Goal: Task Accomplishment & Management: Complete application form

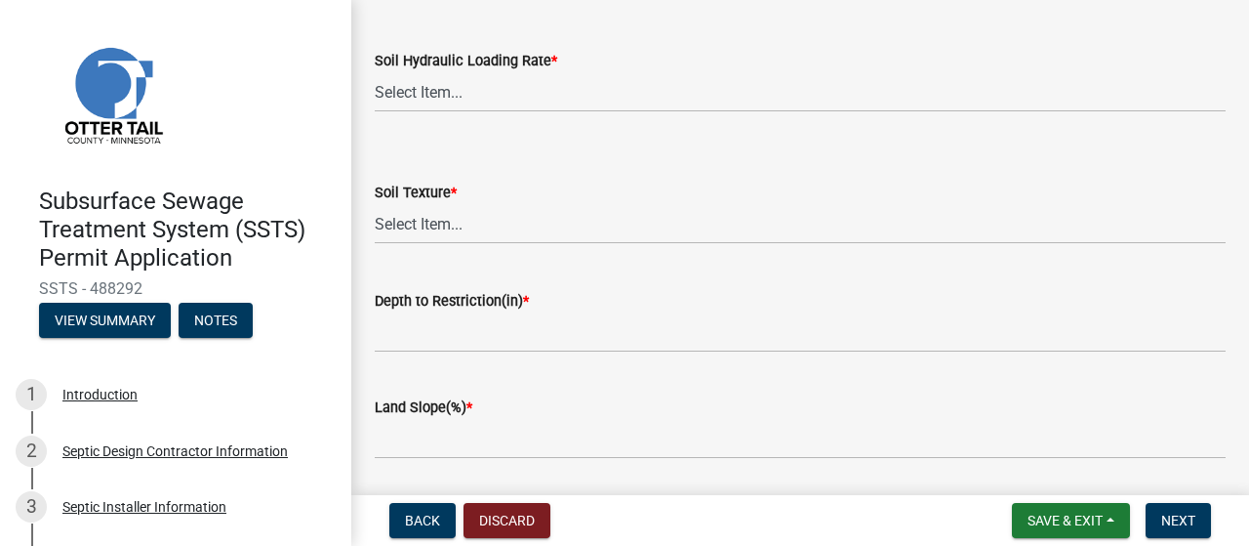
scroll to position [190, 0]
click at [511, 111] on select "Select Item... 1.6 gpd/ft2 1.2 gpd/ft2 1.0 gpd/ft2 0.87 gpd/ft2 0.78 gpd/ft2 0.…" at bounding box center [800, 91] width 851 height 40
click at [381, 111] on select "Select Item... 1.6 gpd/ft2 1.2 gpd/ft2 1.0 gpd/ft2 0.87 gpd/ft2 0.78 gpd/ft2 0.…" at bounding box center [800, 91] width 851 height 40
select select "161dc003-2926-44f5-9717-bc9d566eecc1"
click at [486, 243] on select "Select Item... Coarse Sand (COS) Sand (S) Fine Sand (FS) Very Fine Sand (VFS) L…" at bounding box center [800, 223] width 851 height 40
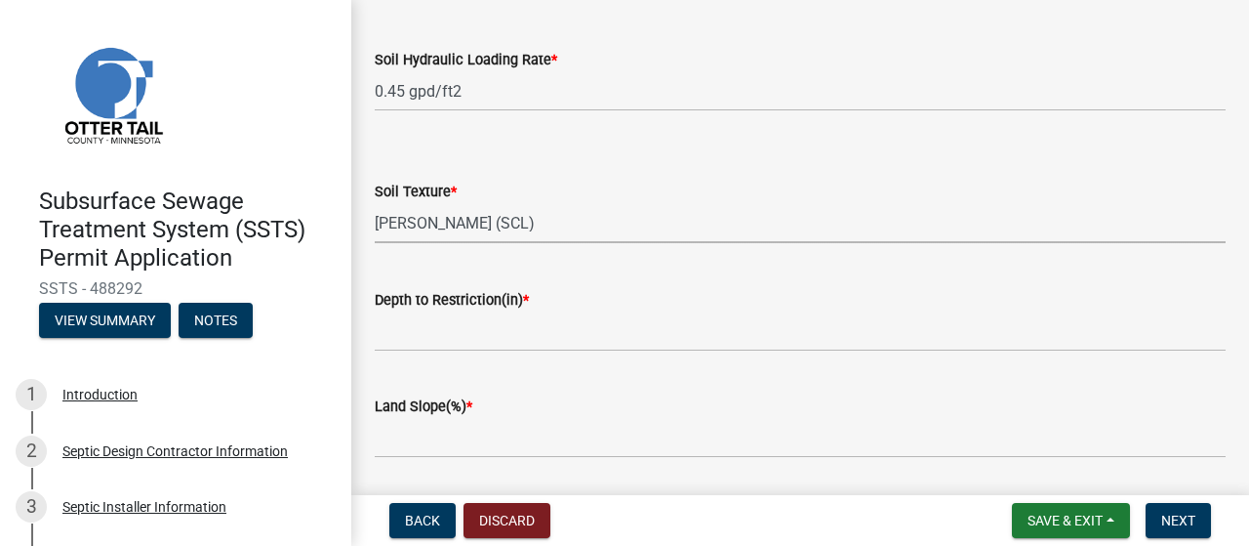
click at [381, 243] on select "Select Item... Coarse Sand (COS) Sand (S) Fine Sand (FS) Very Fine Sand (VFS) L…" at bounding box center [800, 223] width 851 height 40
select select "3153871a-0646-45c0-8d36-98762e1aaded"
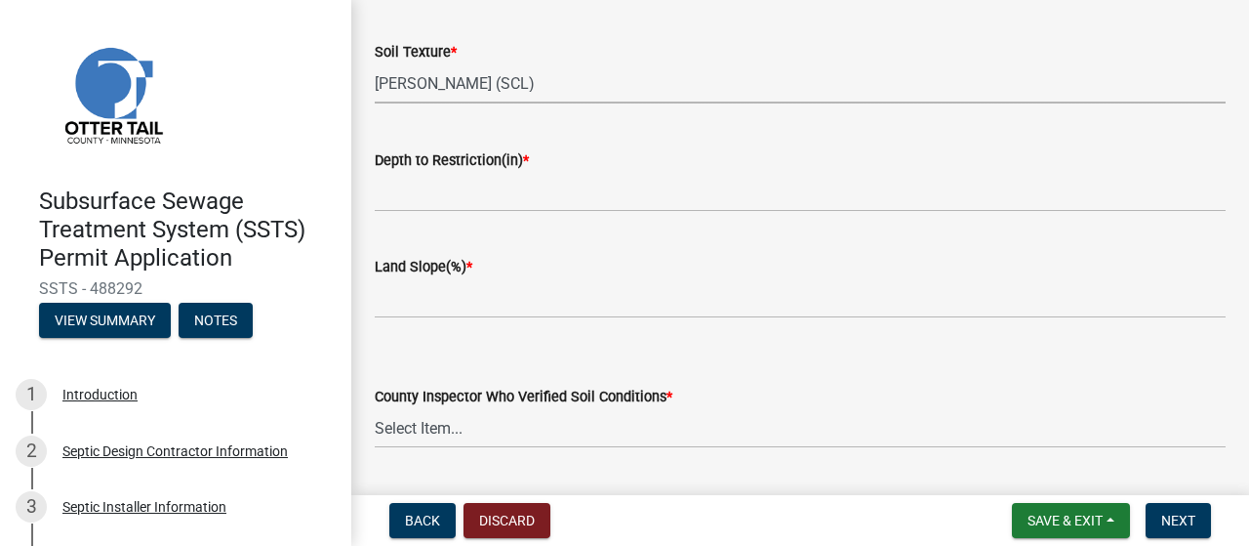
scroll to position [337, 0]
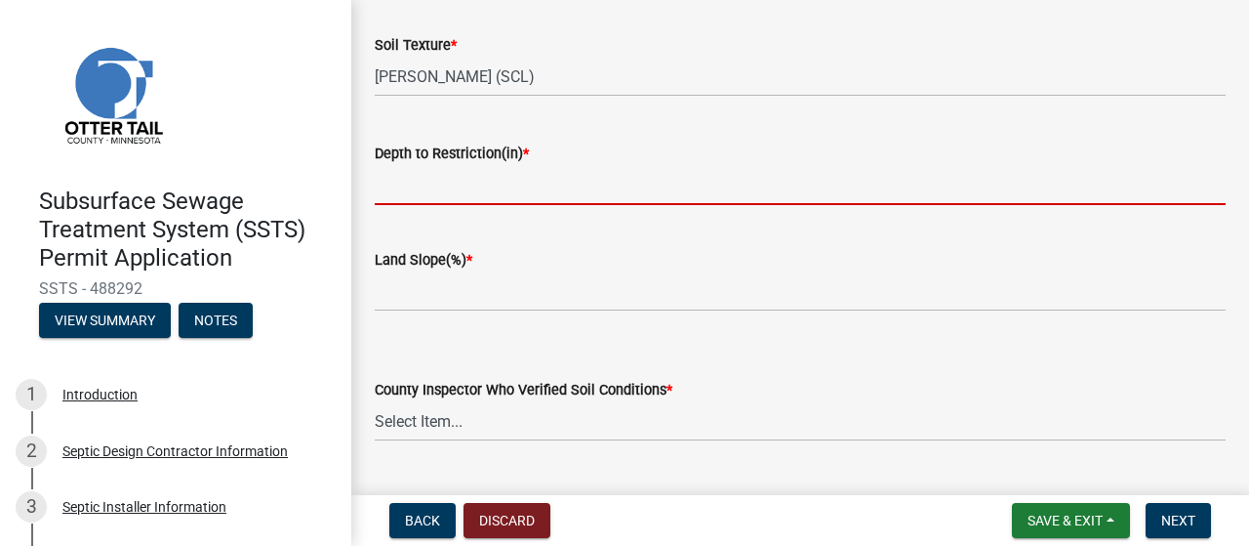
click at [564, 205] on input "Depth to Restriction(in) *" at bounding box center [800, 185] width 851 height 40
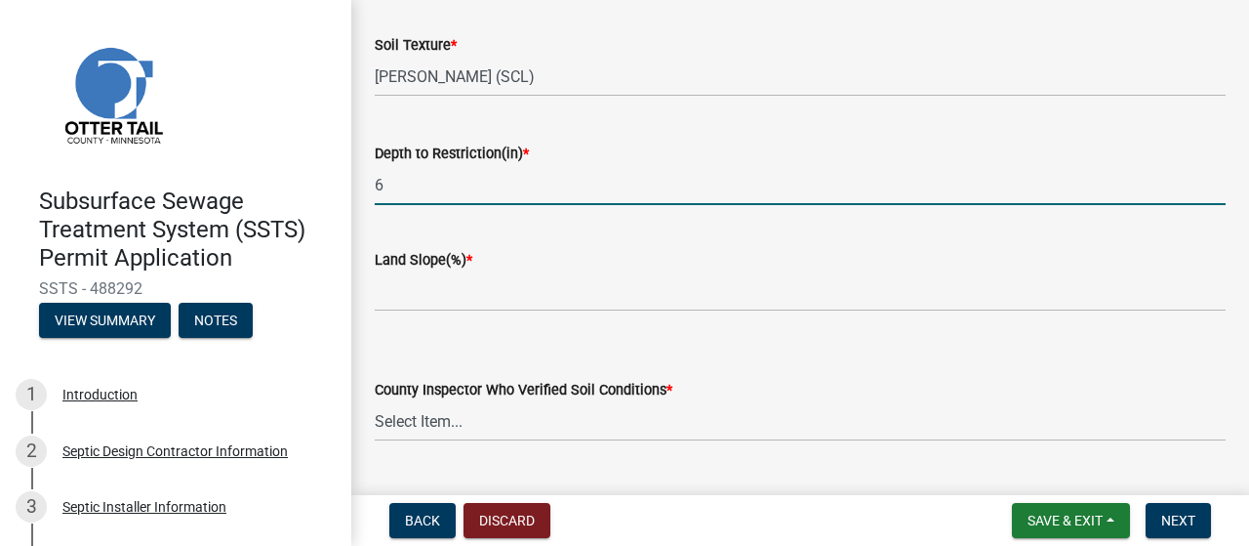
type input "6"
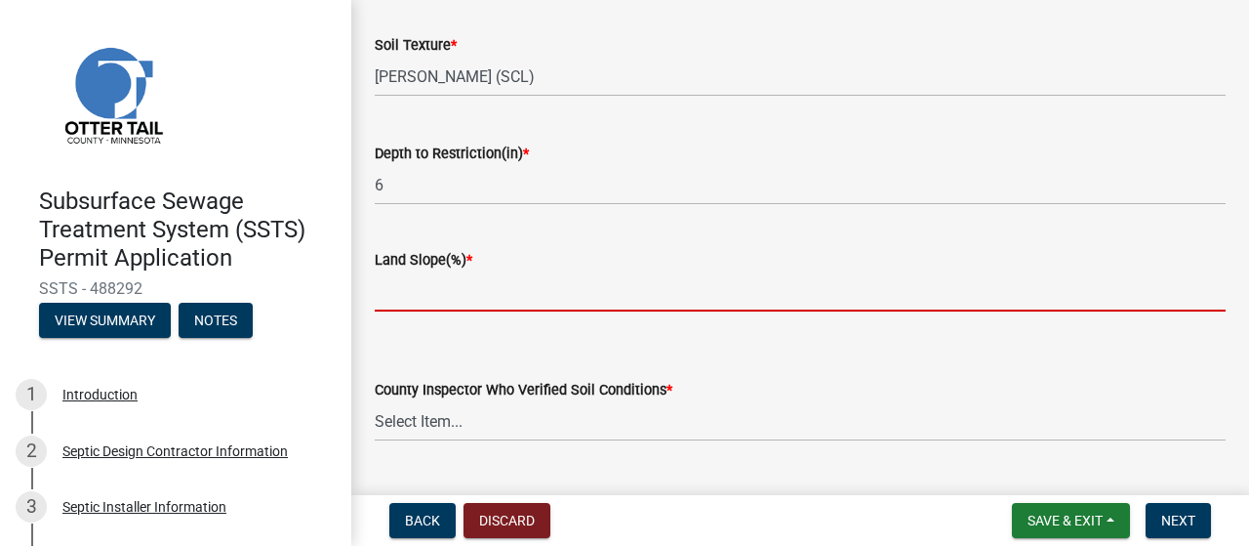
click at [508, 311] on input "Land Slope(%) *" at bounding box center [800, 291] width 851 height 40
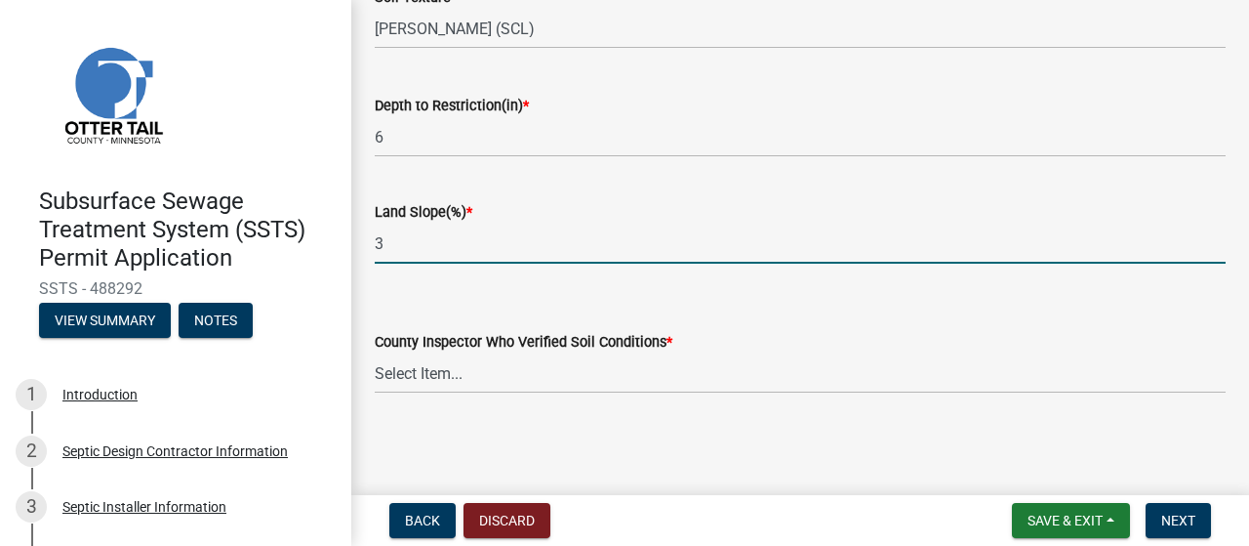
scroll to position [586, 0]
type input "3"
click at [488, 363] on select "Select Item... [PERSON_NAME] [PERSON_NAME] [PERSON_NAME] [PERSON_NAME] [PERSON_…" at bounding box center [800, 373] width 851 height 40
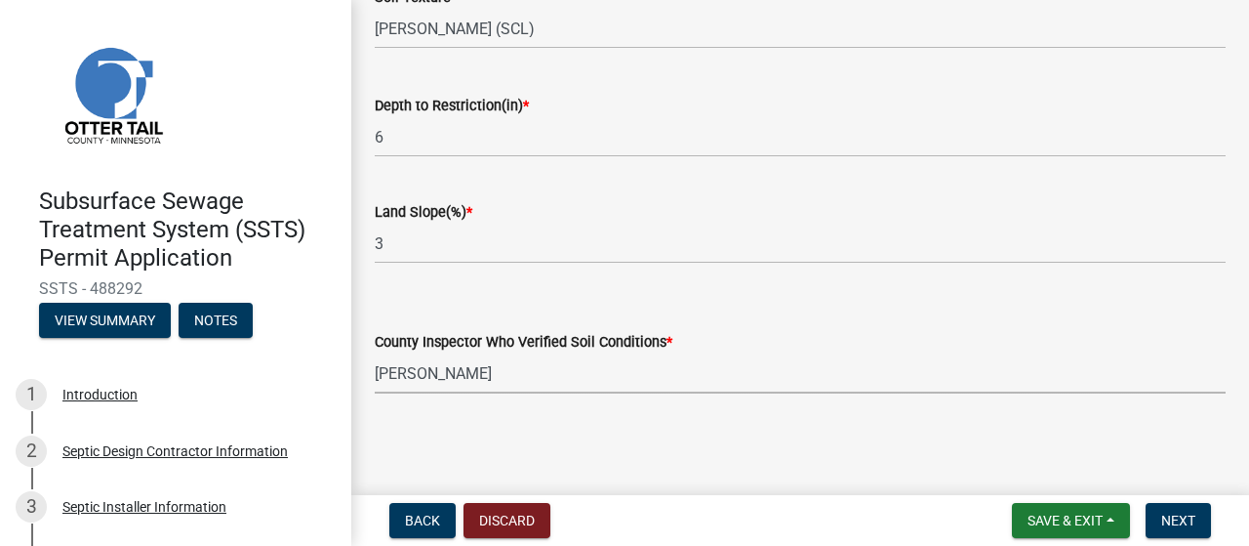
click at [381, 353] on select "Select Item... [PERSON_NAME] [PERSON_NAME] [PERSON_NAME] [PERSON_NAME] [PERSON_…" at bounding box center [800, 373] width 851 height 40
select select "14354fbd-e666-4c9c-b77c-8c181d233a28"
click at [1161, 512] on span "Next" at bounding box center [1178, 520] width 34 height 16
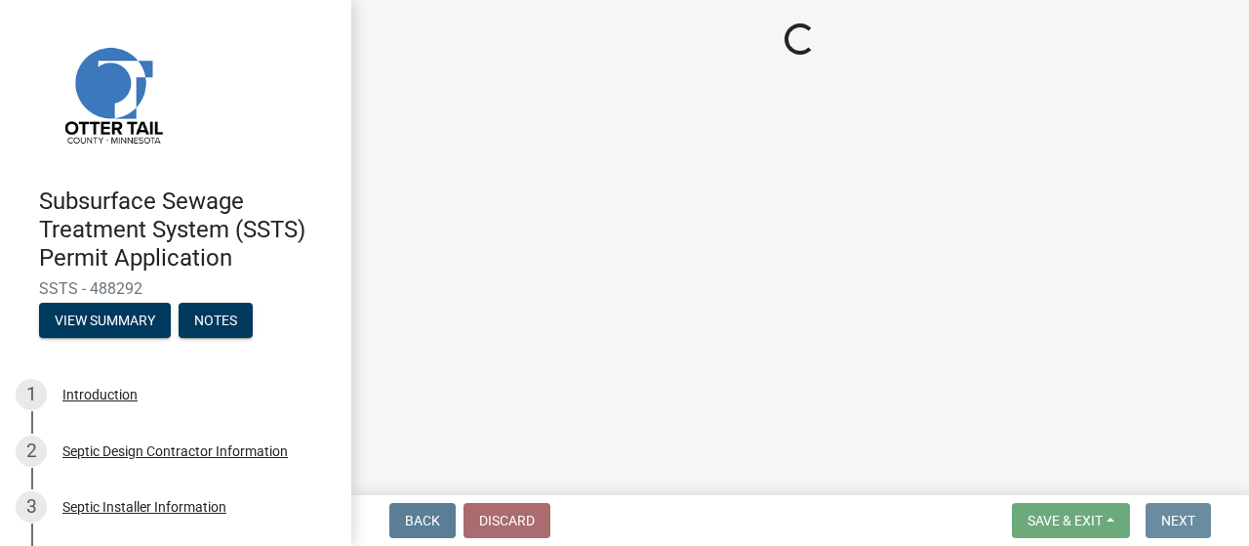
scroll to position [0, 0]
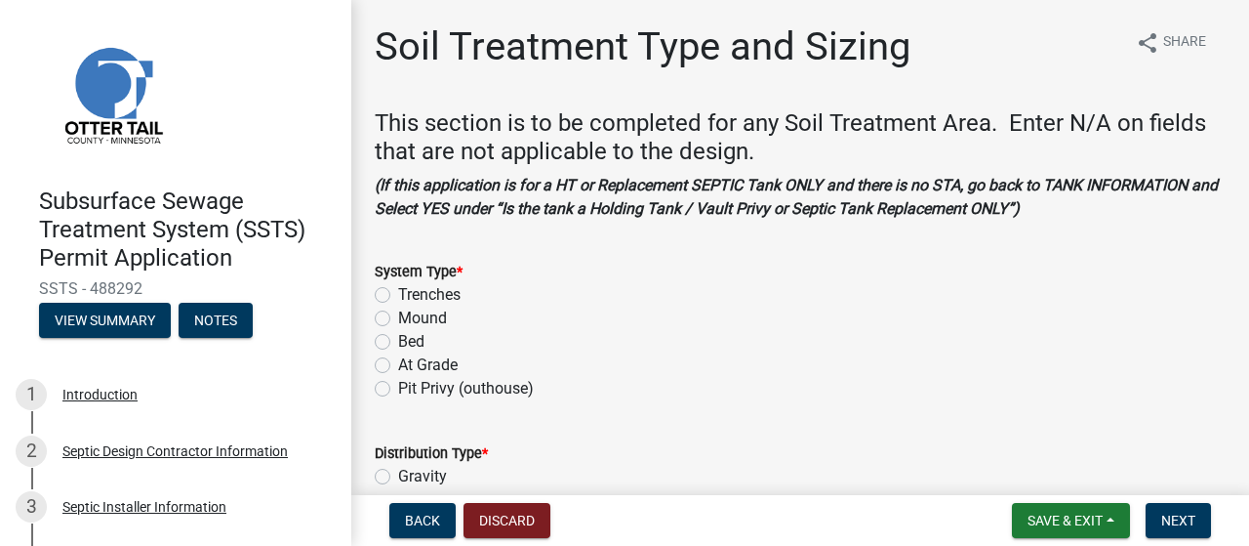
click at [398, 330] on label "Mound" at bounding box center [422, 317] width 49 height 23
click at [398, 319] on input "Mound" at bounding box center [404, 312] width 13 height 13
radio input "true"
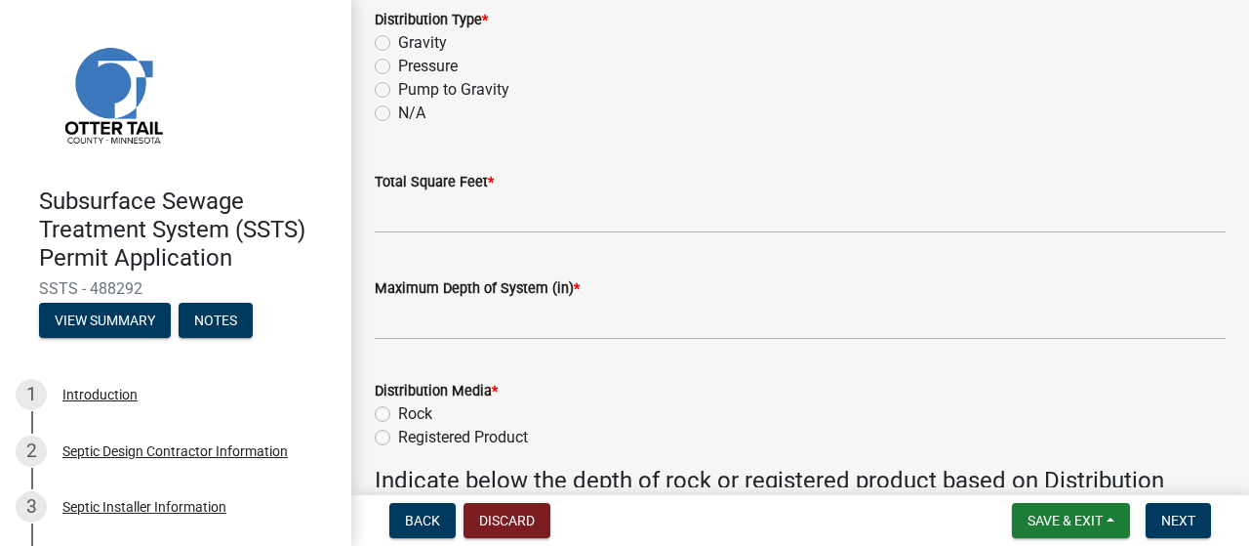
scroll to position [452, 0]
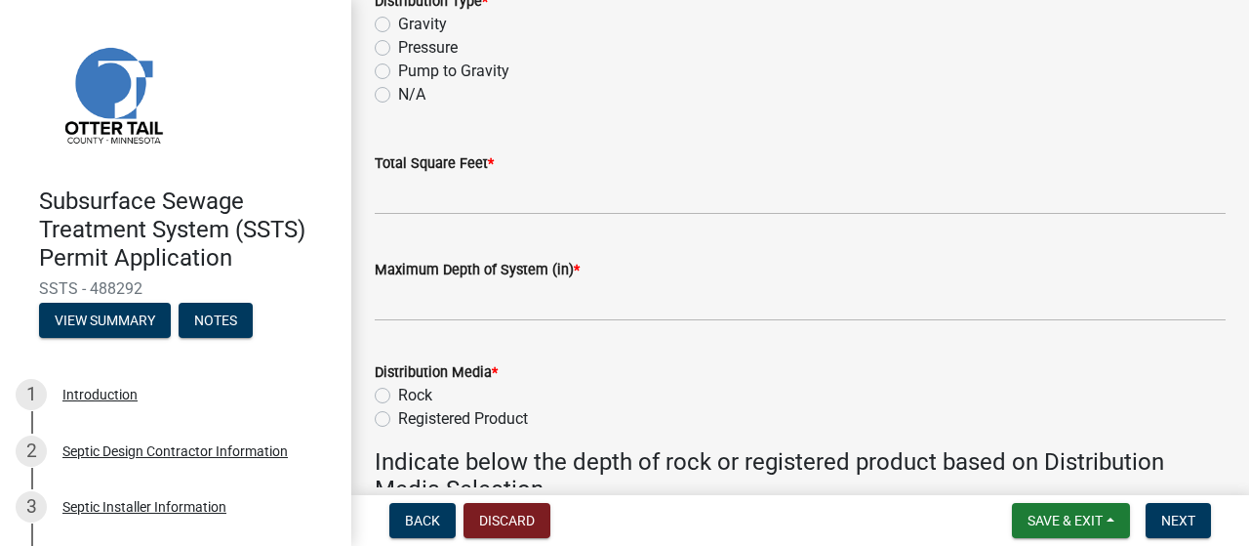
click at [398, 60] on label "Pressure" at bounding box center [428, 47] width 60 height 23
click at [398, 49] on input "Pressure" at bounding box center [404, 42] width 13 height 13
radio input "true"
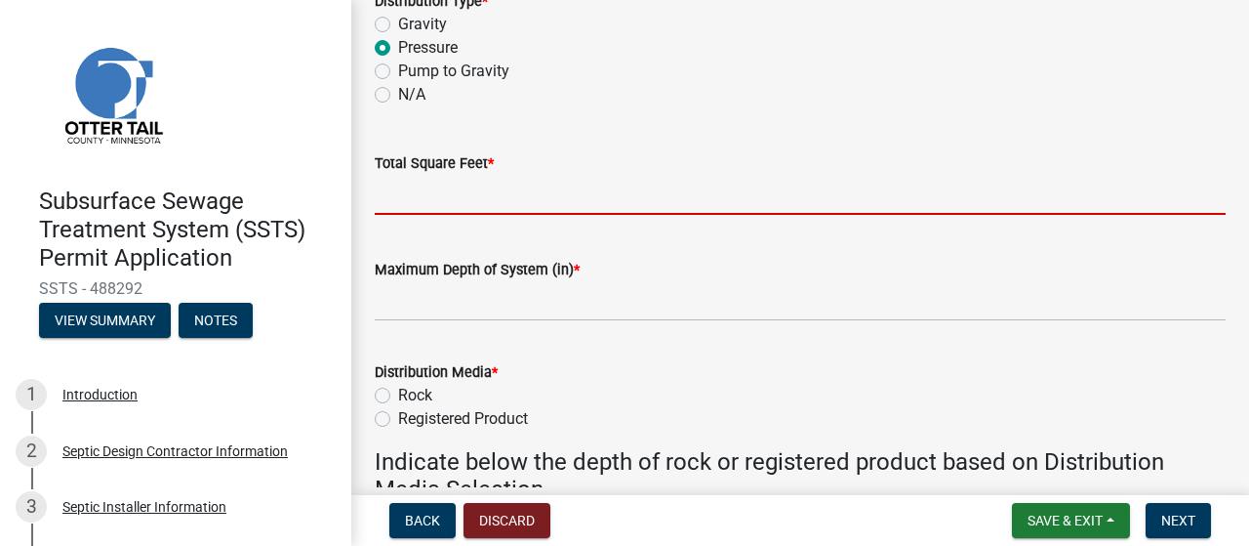
click at [515, 215] on input "Total Square Feet *" at bounding box center [800, 195] width 851 height 40
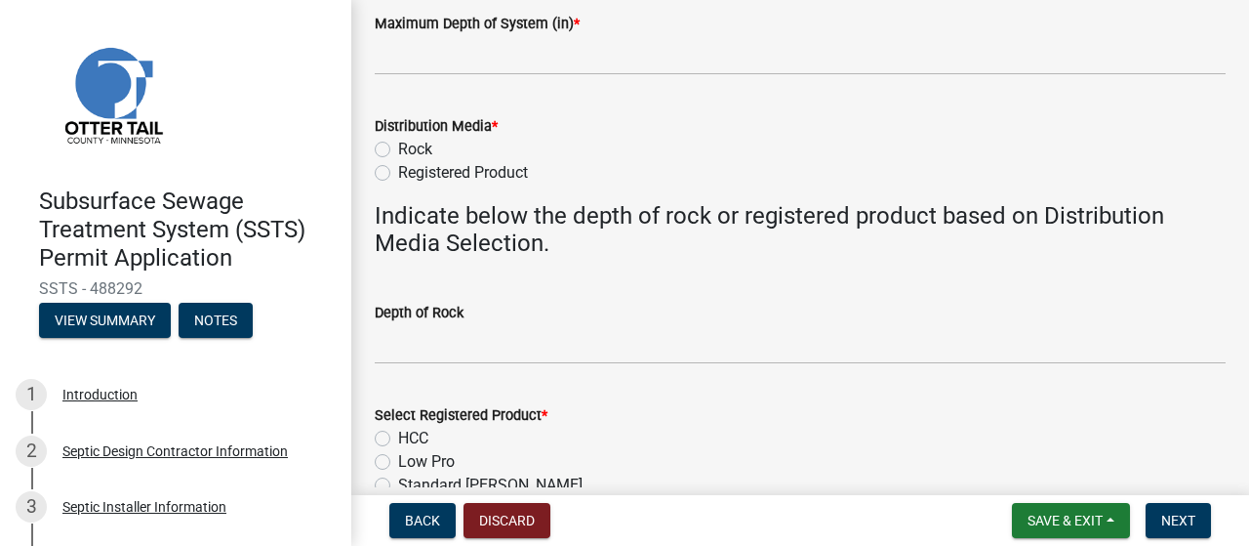
scroll to position [729, 0]
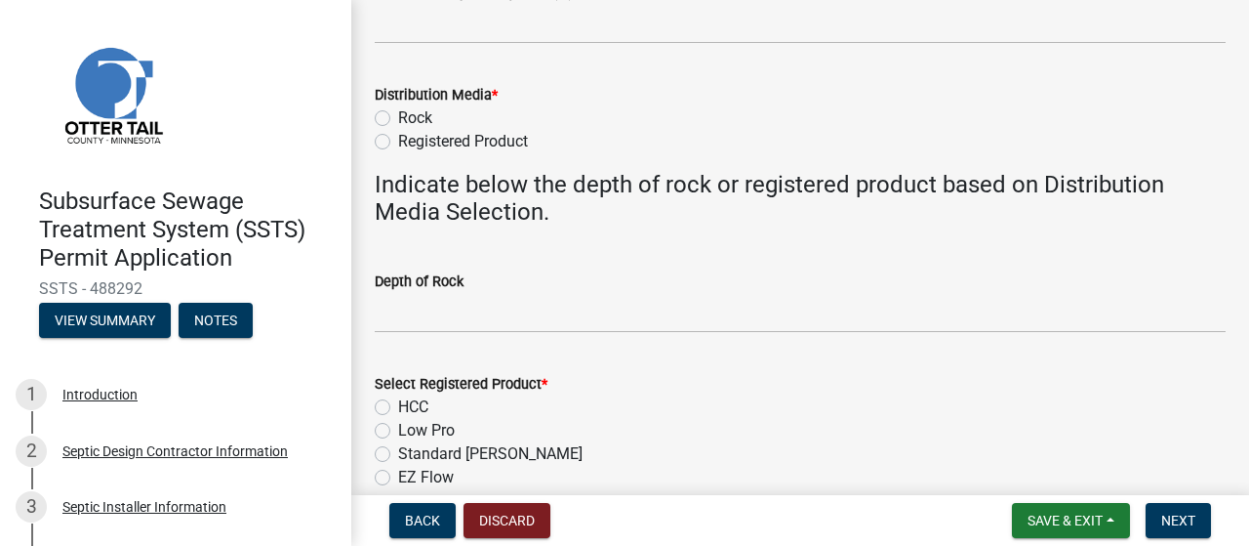
type input "250"
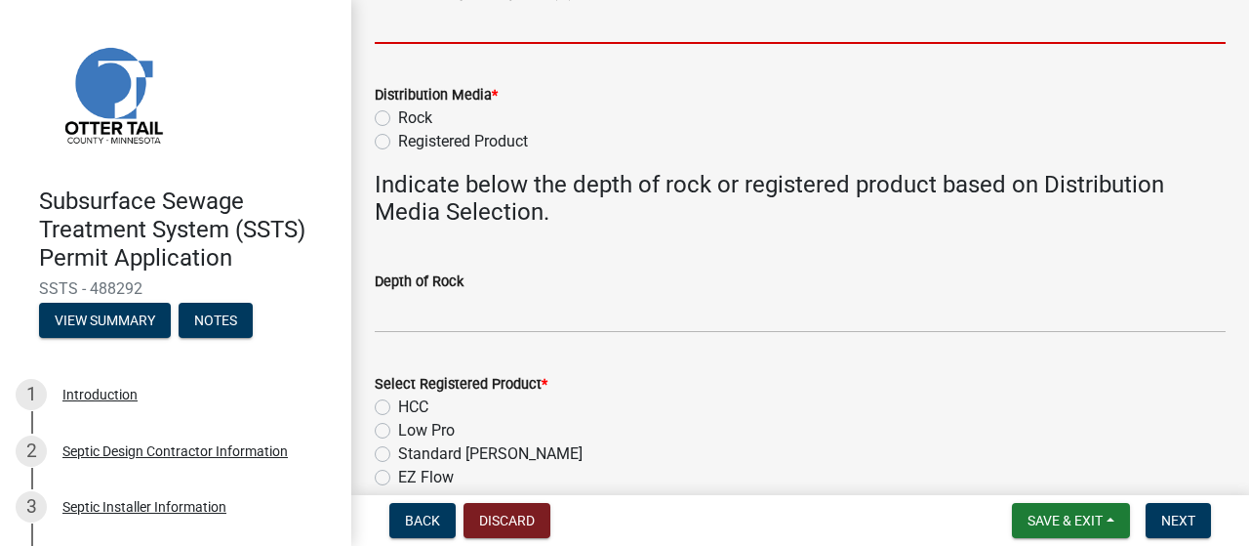
click at [460, 44] on input "Maximum Depth of System (in) *" at bounding box center [800, 24] width 851 height 40
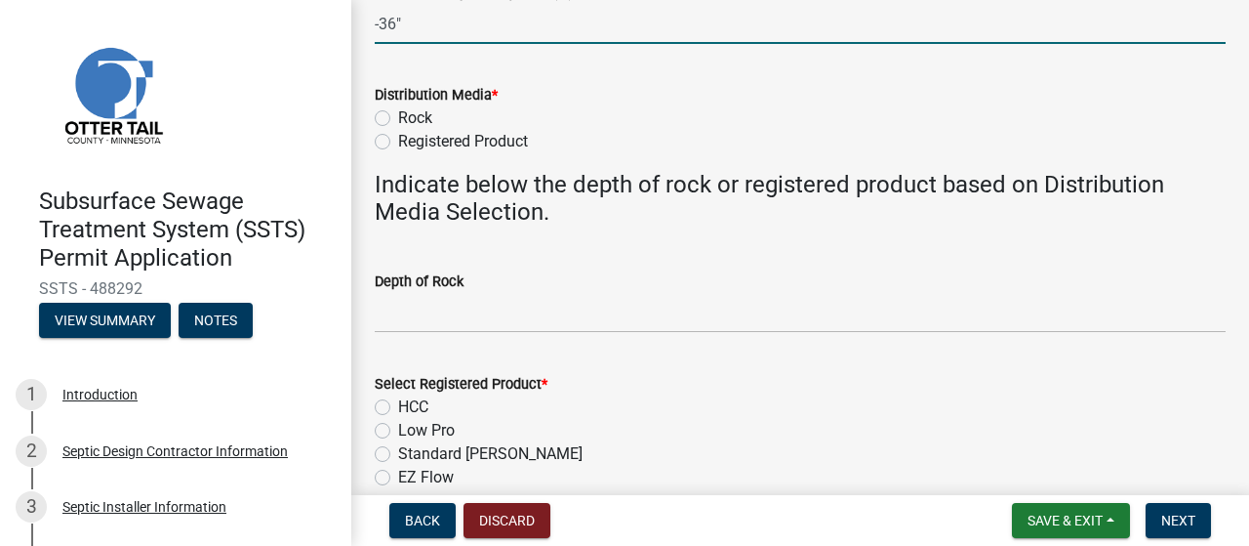
type input "-36""
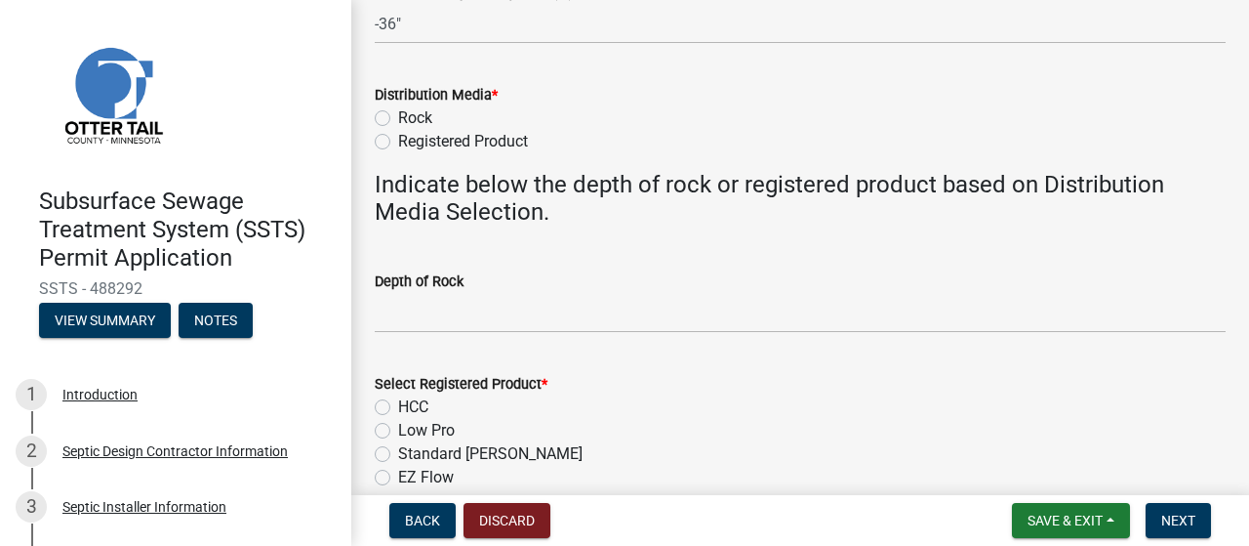
click at [398, 130] on label "Rock" at bounding box center [415, 117] width 34 height 23
click at [398, 119] on input "Rock" at bounding box center [404, 112] width 13 height 13
radio input "true"
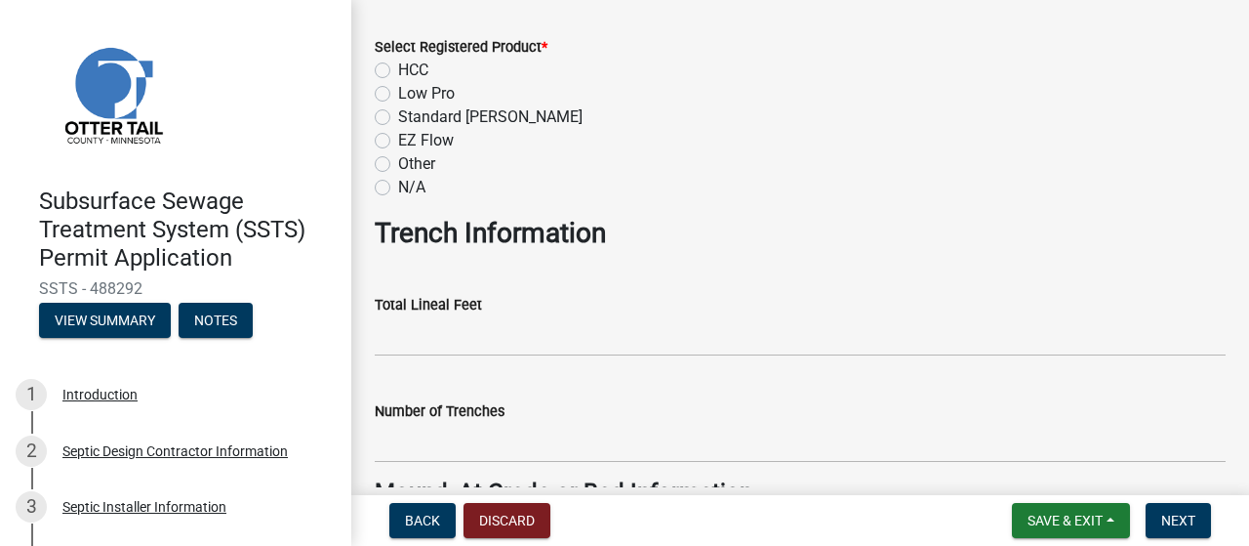
scroll to position [1079, 0]
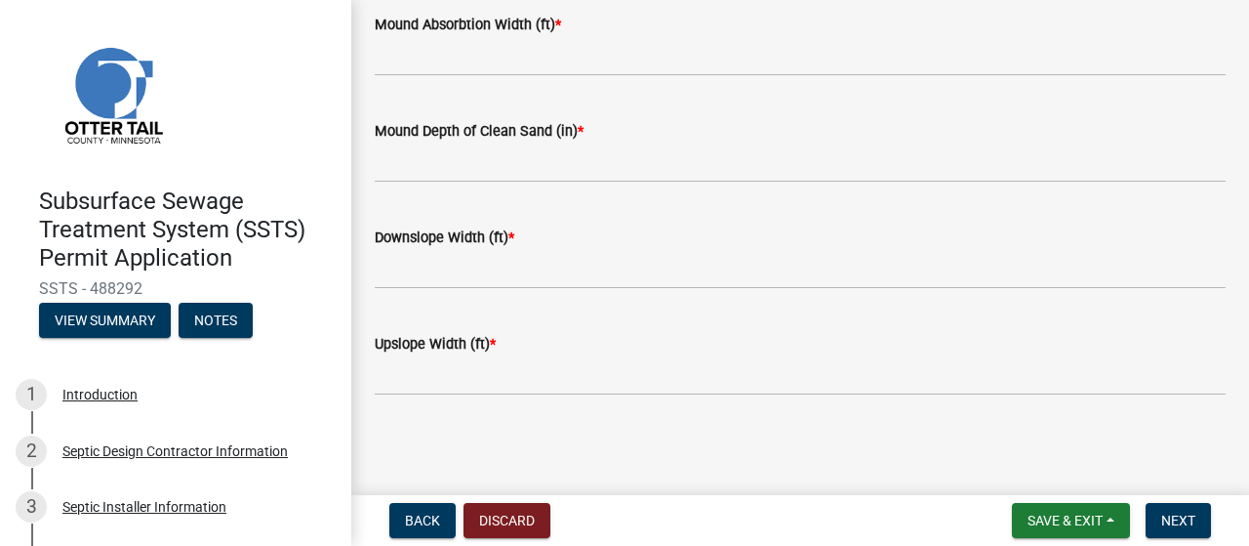
scroll to position [1852, 0]
type input "8""
type input "8"
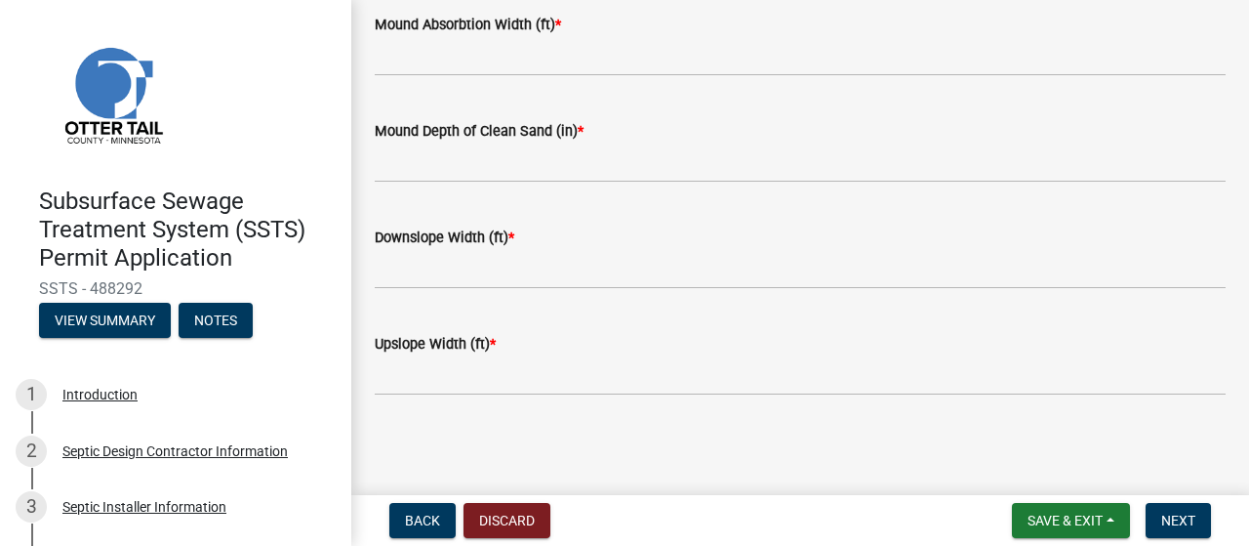
scroll to position [2095, 0]
type input "32"
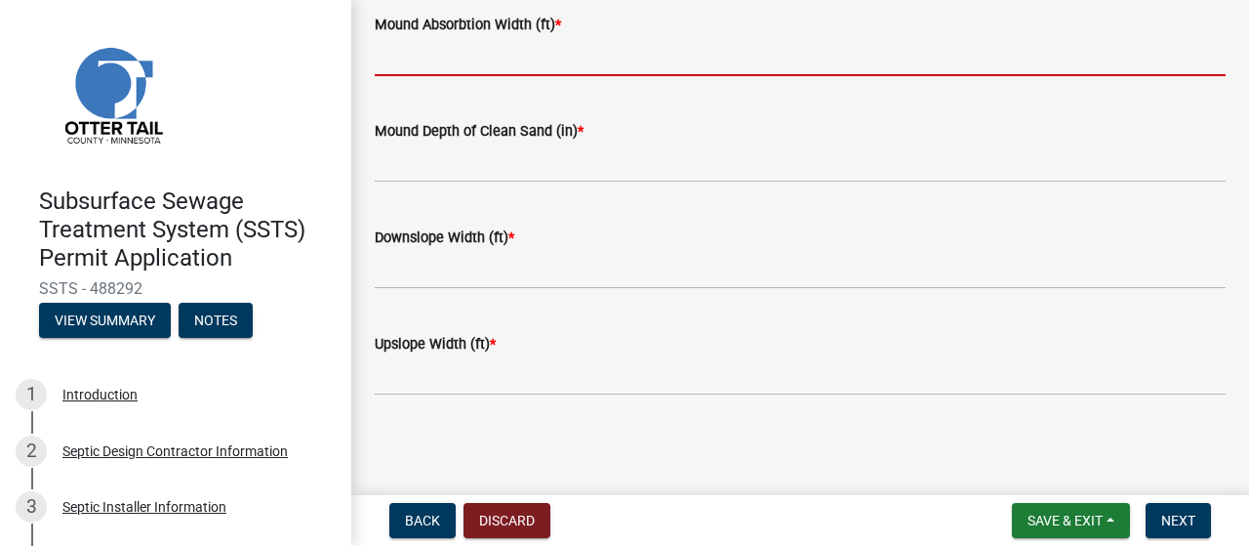
click at [421, 76] on input "Mound Absorbtion Width (ft) *" at bounding box center [800, 56] width 851 height 40
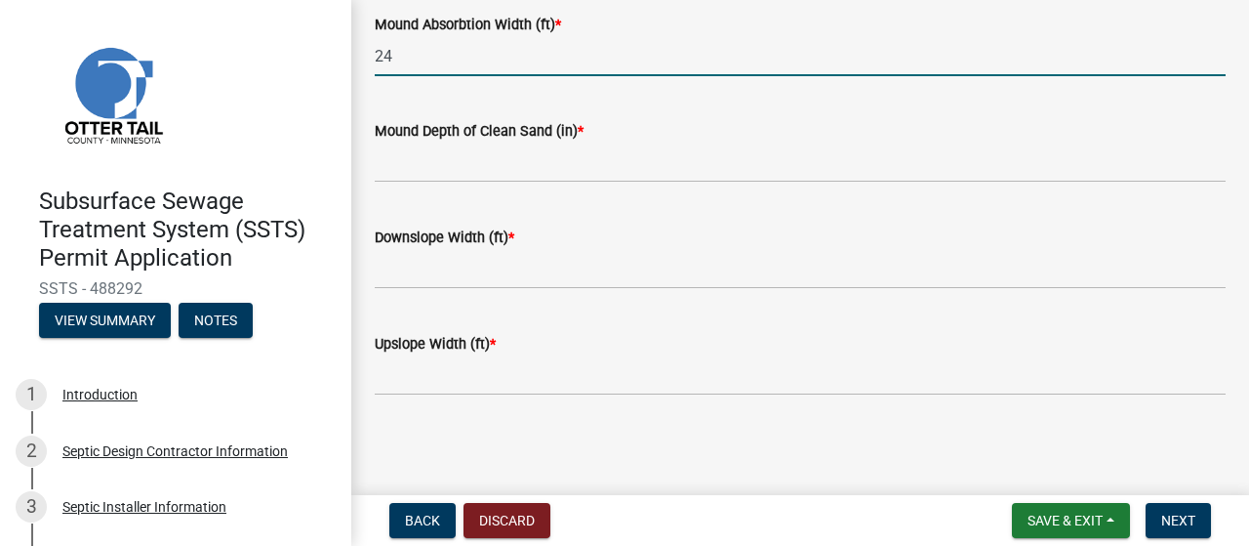
type input "24"
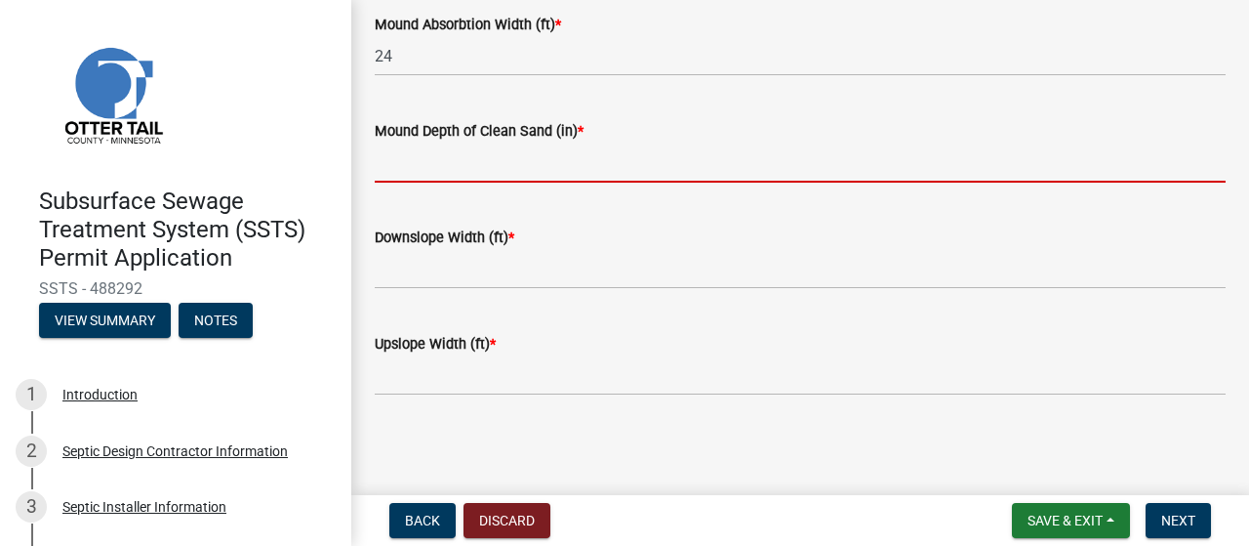
click at [403, 183] on input "Mound Depth of Clean Sand (in) *" at bounding box center [800, 163] width 851 height 40
type input "3"
type input "6"
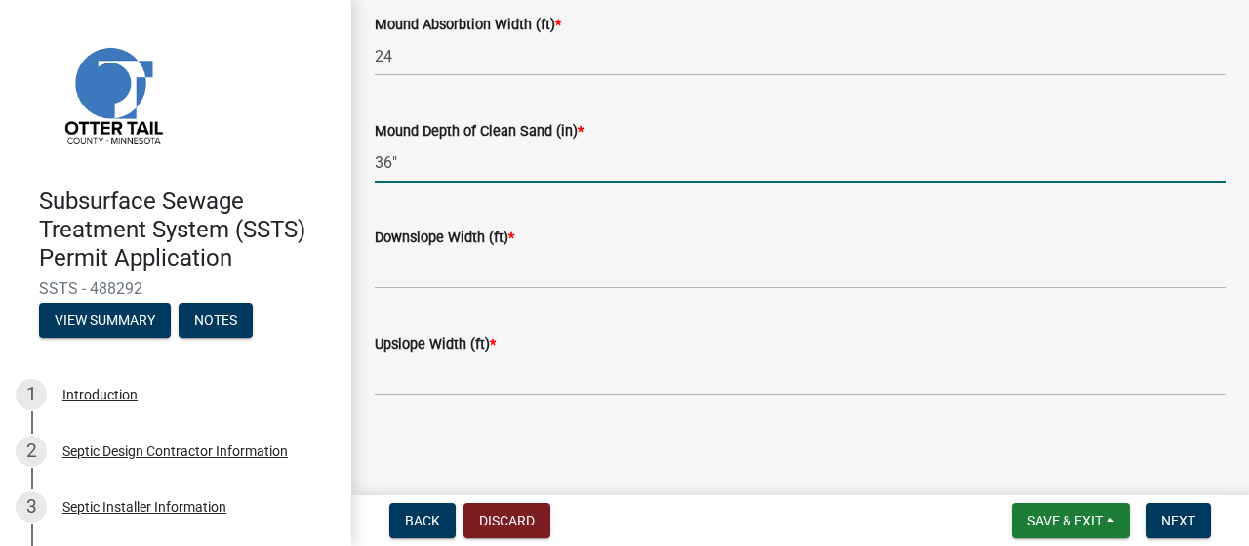
scroll to position [2362, 0]
type input "36""
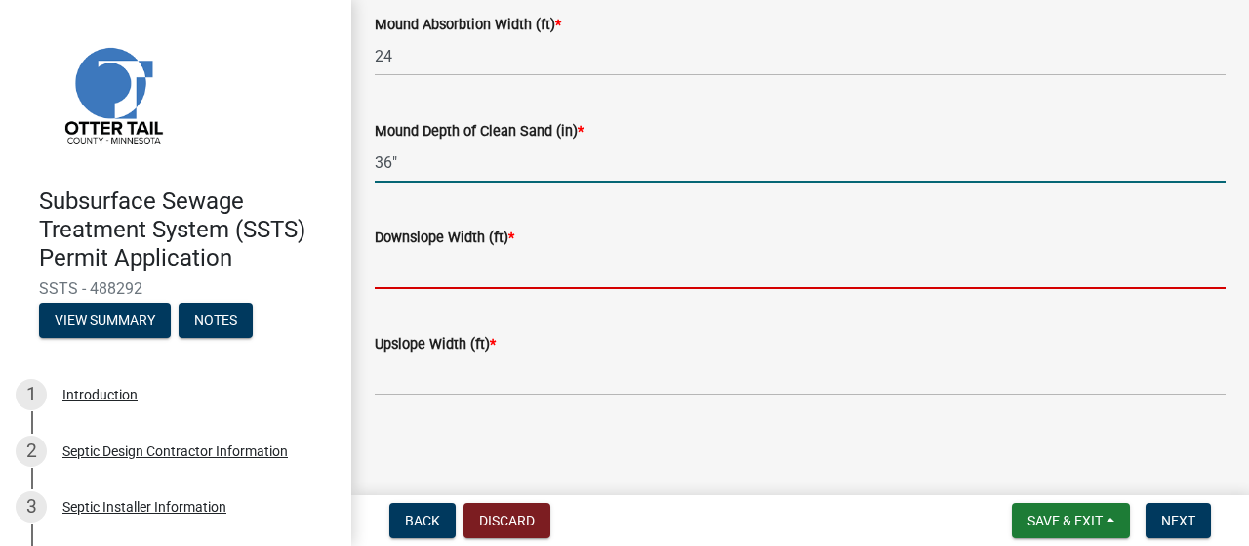
click at [440, 269] on input "Downslope Width (ft) *" at bounding box center [800, 269] width 851 height 40
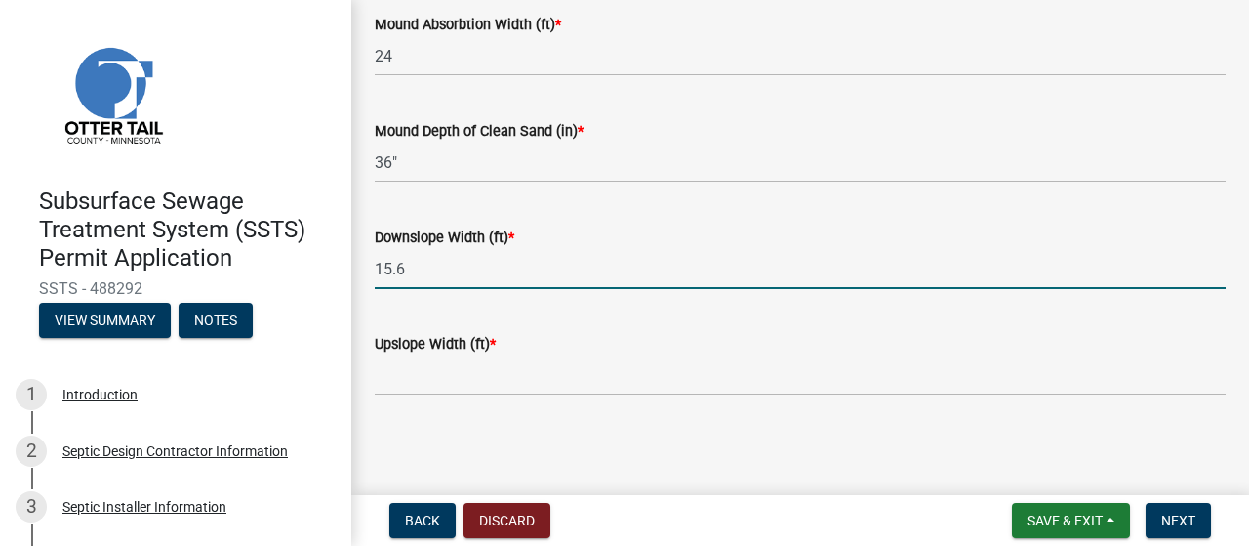
type input "15.6"
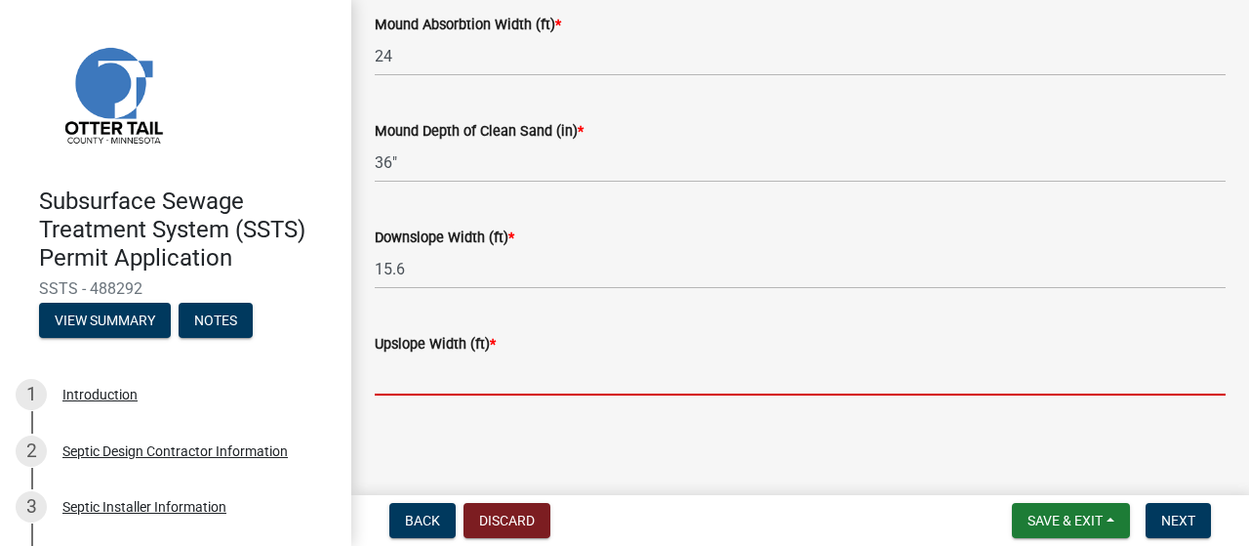
click at [420, 395] on input "Upslope Width (ft) *" at bounding box center [800, 375] width 851 height 40
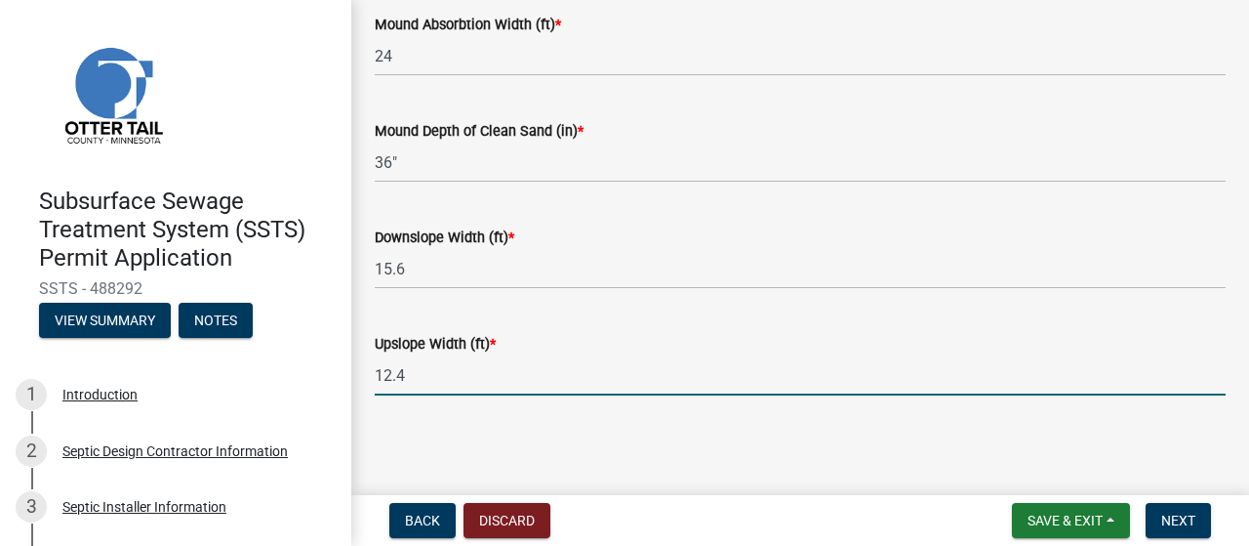
scroll to position [2400, 0]
type input "12.4"
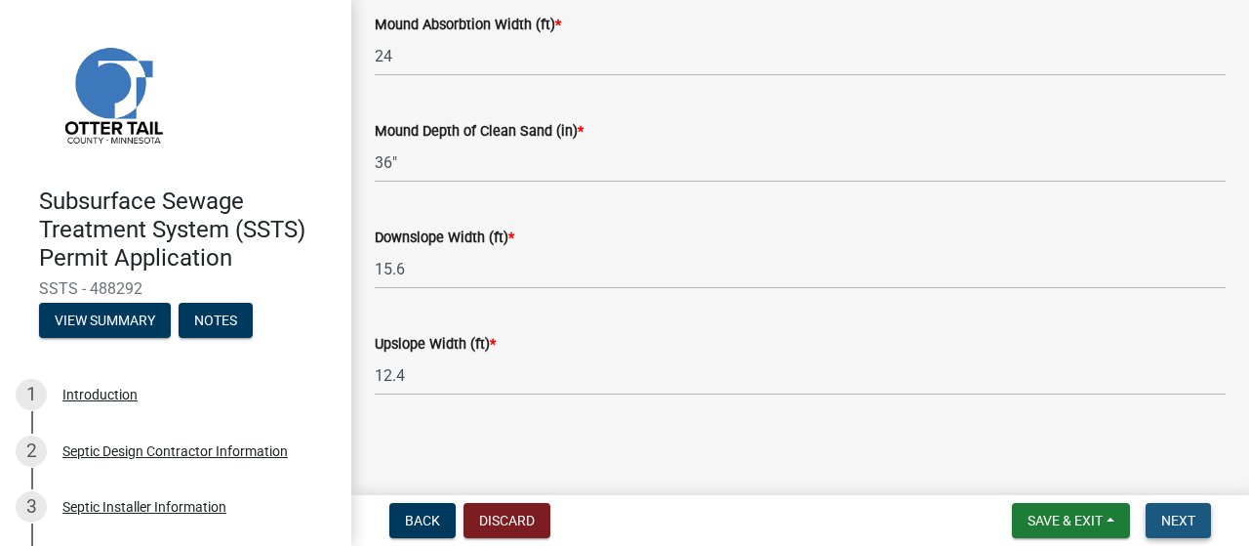
click at [1164, 512] on span "Next" at bounding box center [1178, 520] width 34 height 16
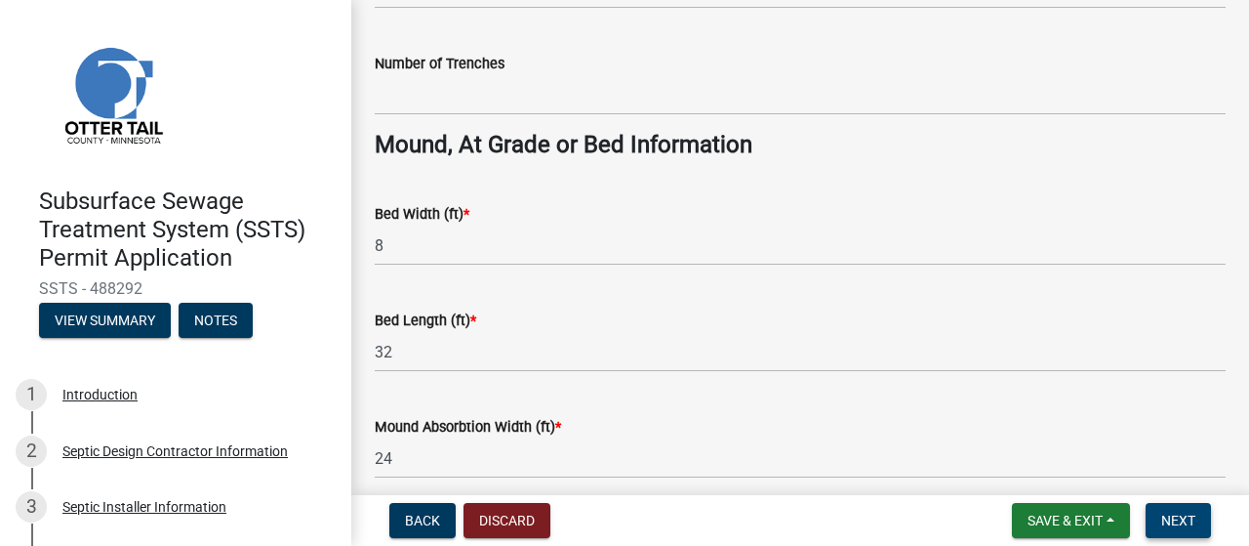
scroll to position [1444, 0]
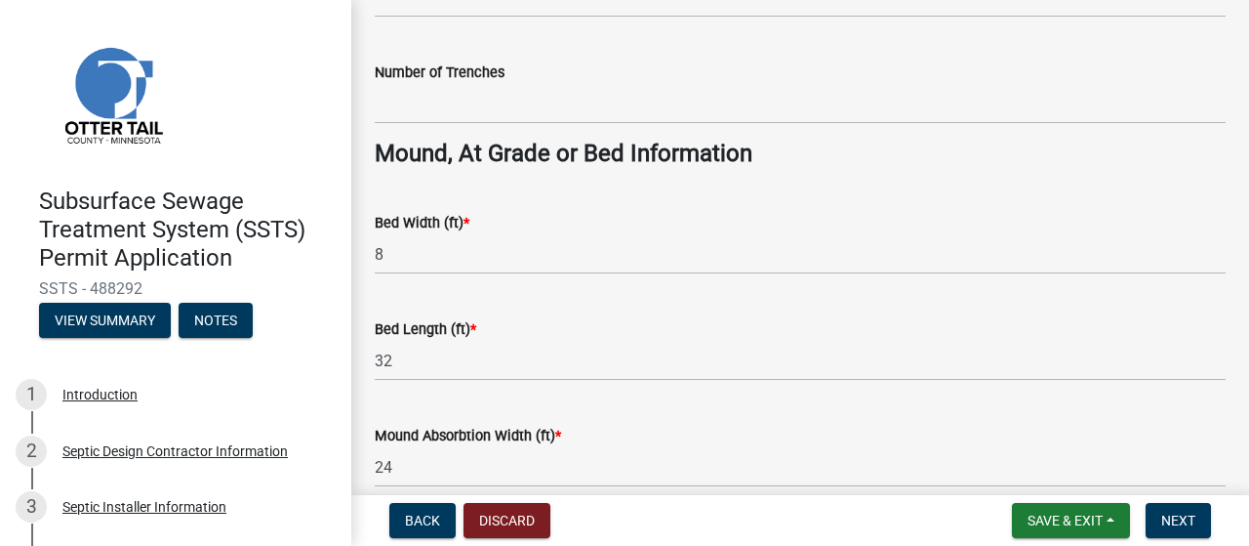
radio input "true"
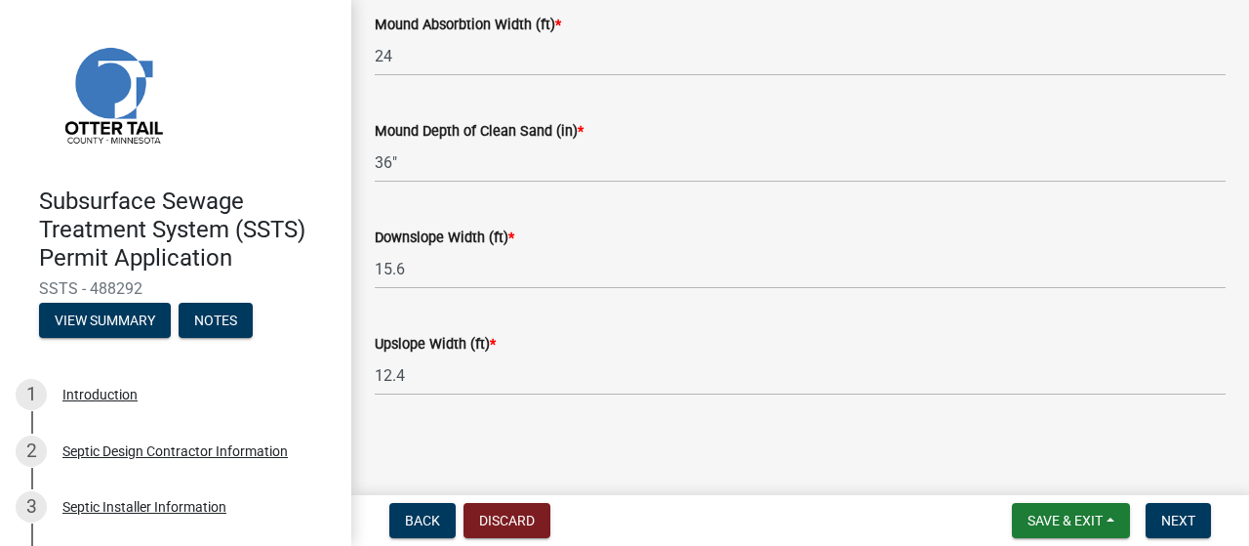
scroll to position [2400, 0]
click at [1161, 513] on span "Next" at bounding box center [1178, 520] width 34 height 16
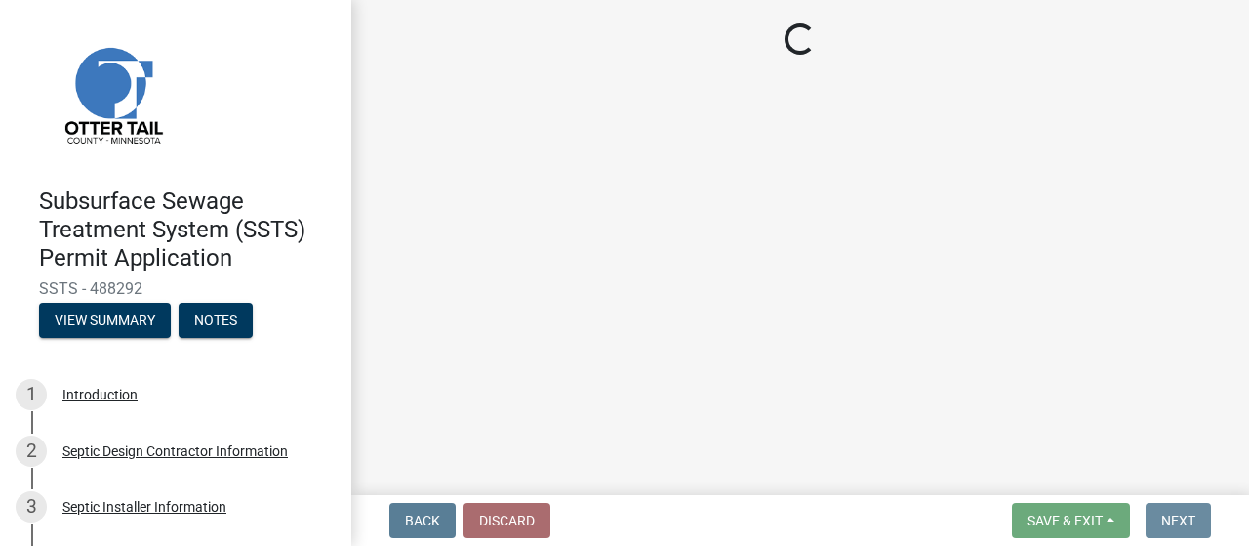
scroll to position [0, 0]
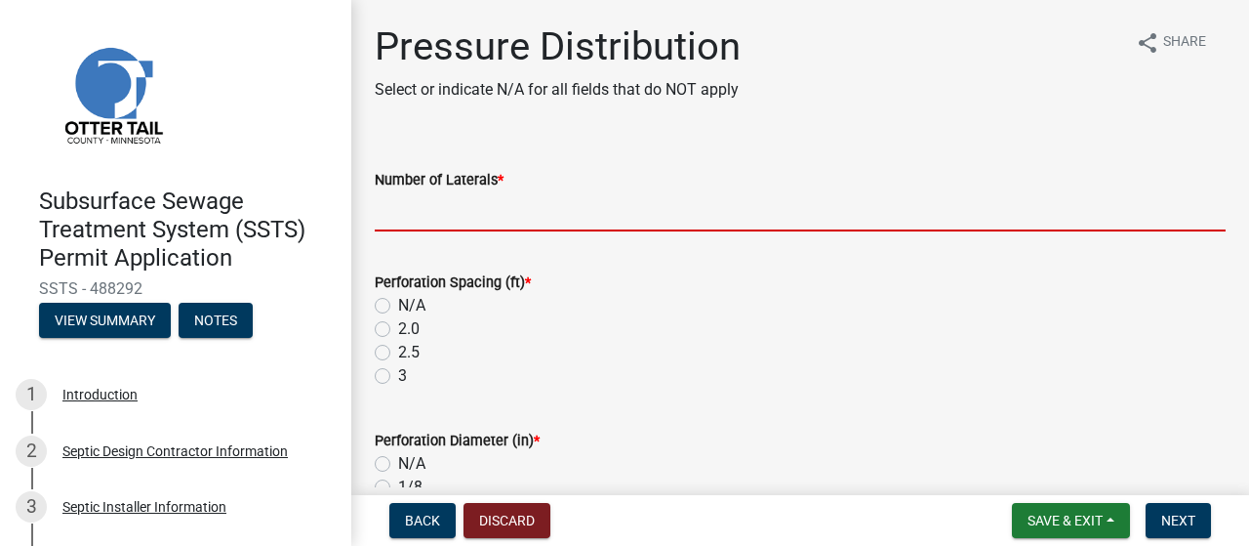
click at [510, 231] on input "Number of Laterals *" at bounding box center [800, 211] width 851 height 40
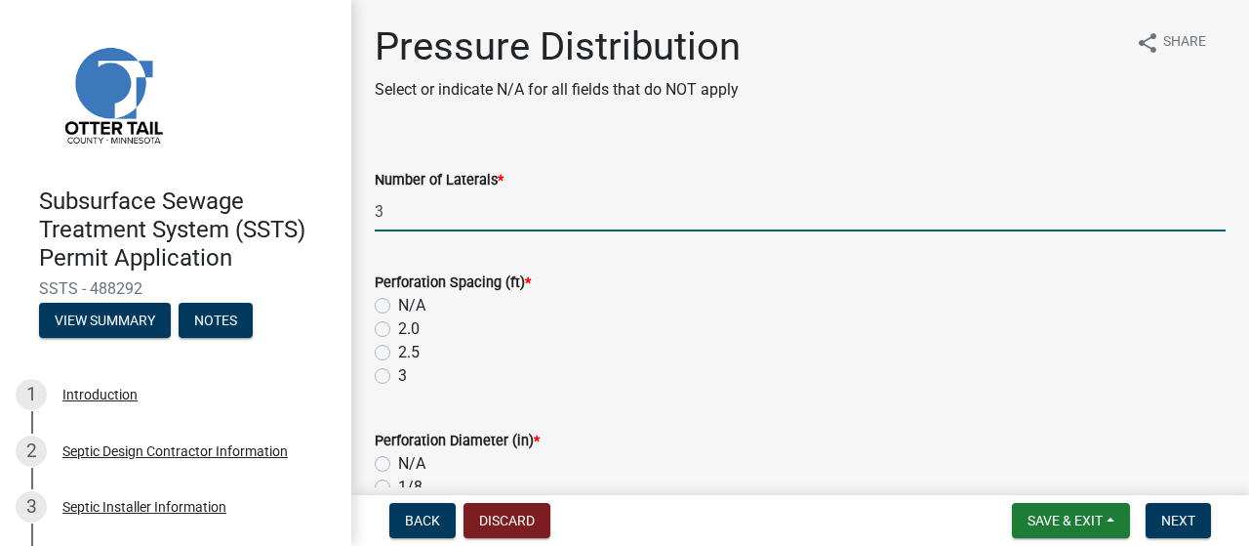
type input "3"
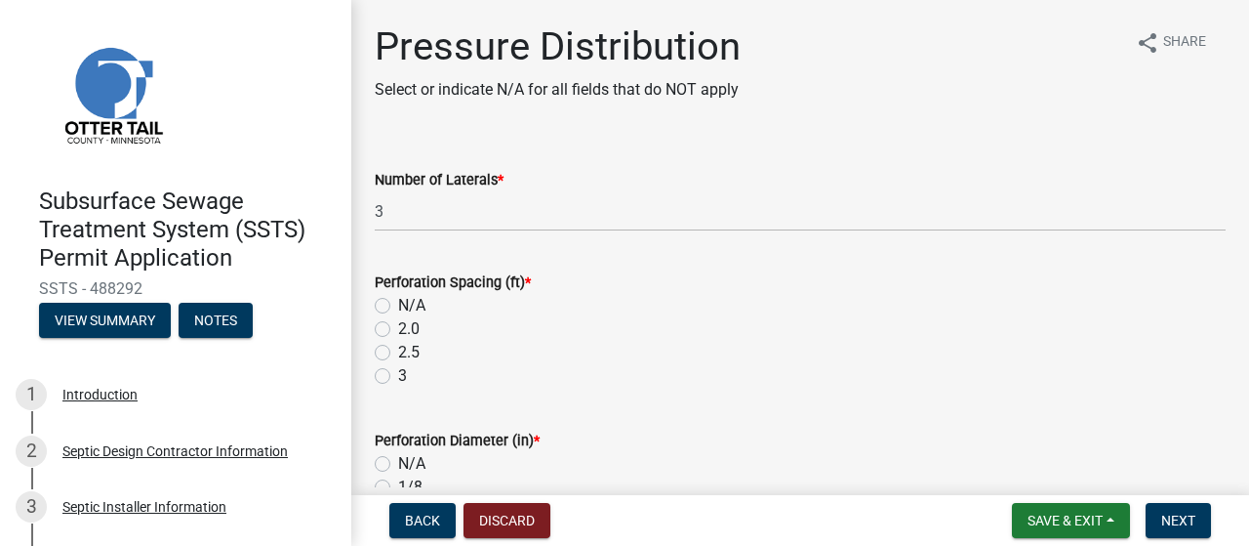
click at [398, 341] on label "2.0" at bounding box center [408, 328] width 21 height 23
click at [398, 330] on input "2.0" at bounding box center [404, 323] width 13 height 13
radio input "true"
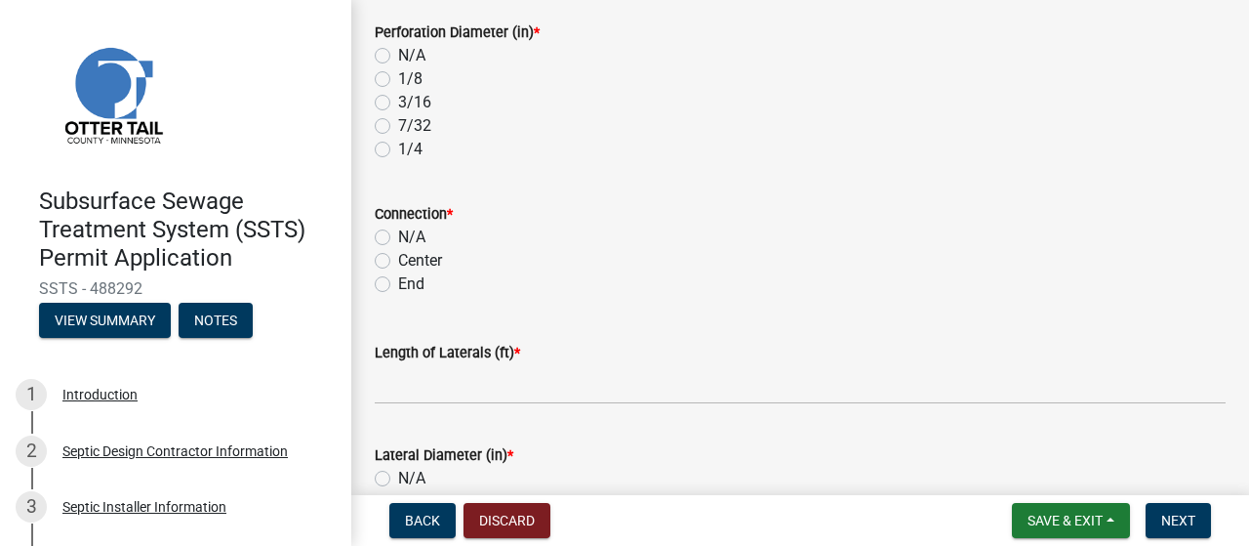
scroll to position [416, 0]
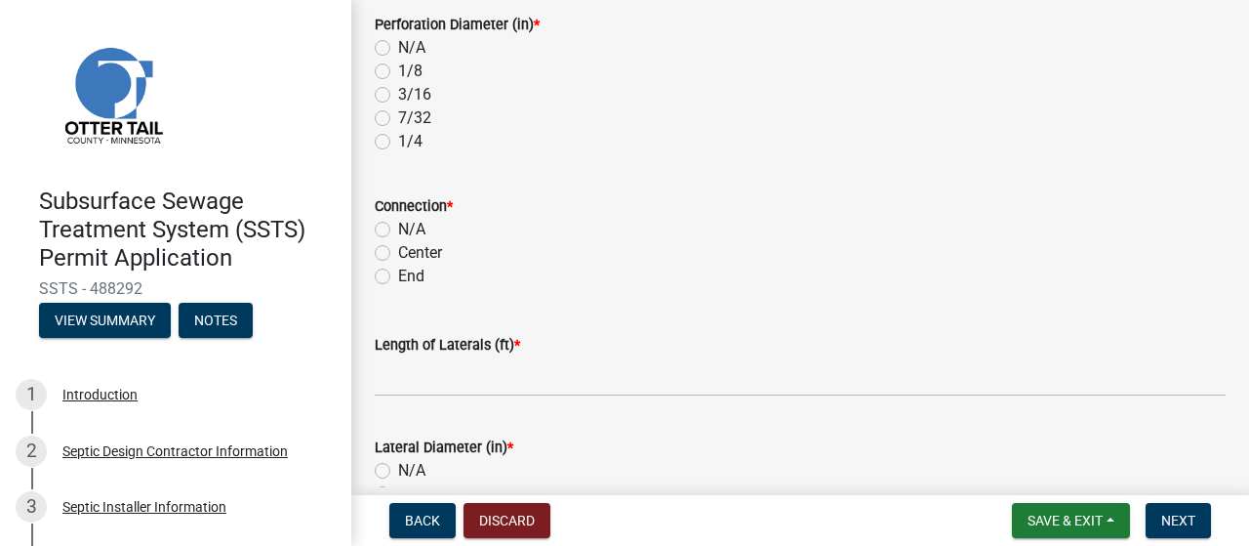
click at [398, 153] on label "1/4" at bounding box center [410, 141] width 24 height 23
click at [398, 143] on input "1/4" at bounding box center [404, 136] width 13 height 13
radio input "true"
click at [398, 288] on label "End" at bounding box center [411, 276] width 26 height 23
click at [398, 277] on input "End" at bounding box center [404, 271] width 13 height 13
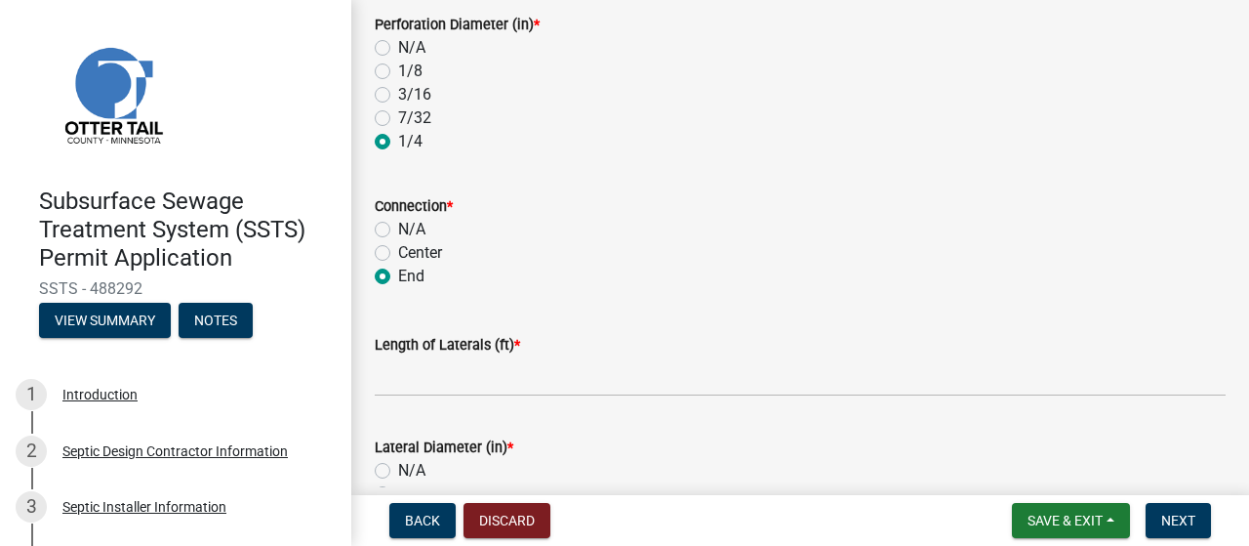
radio input "true"
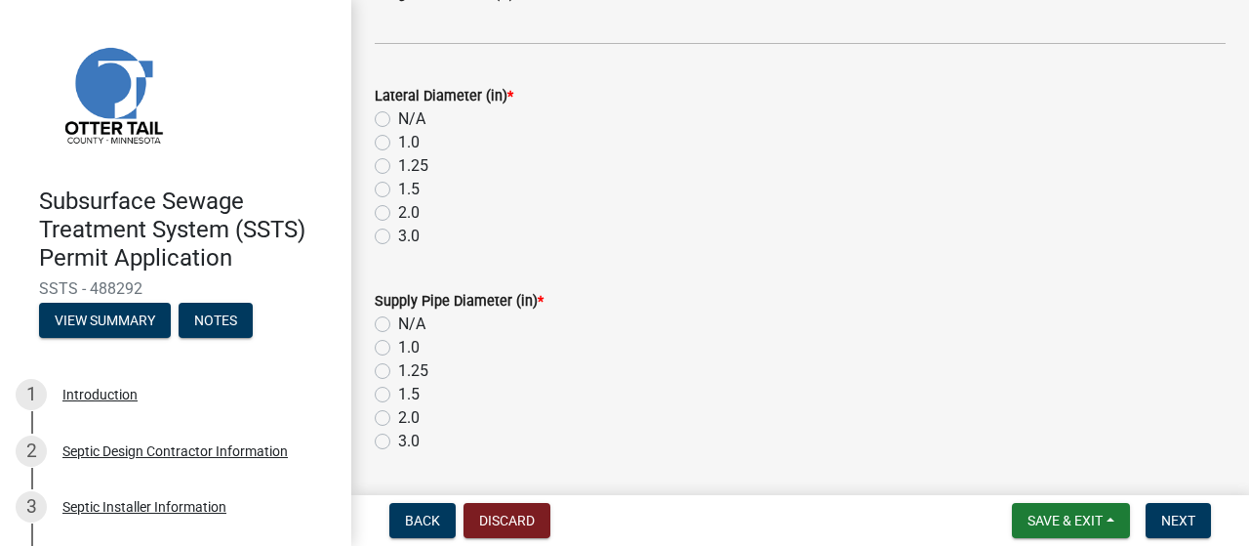
scroll to position [773, 0]
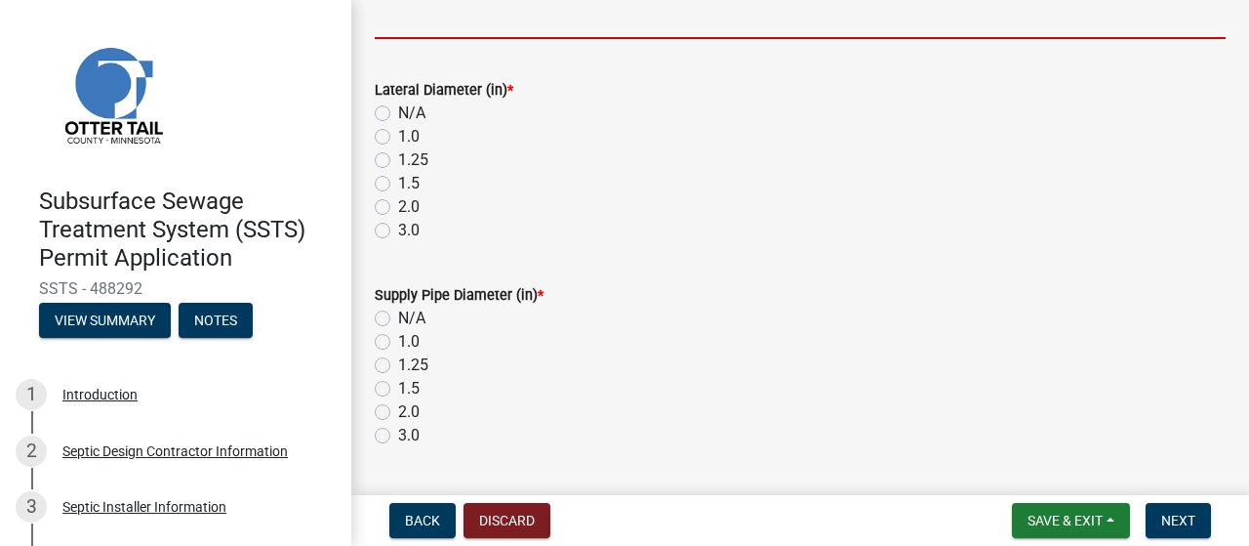
click at [414, 39] on input "Length of Laterals (ft) *" at bounding box center [800, 19] width 851 height 40
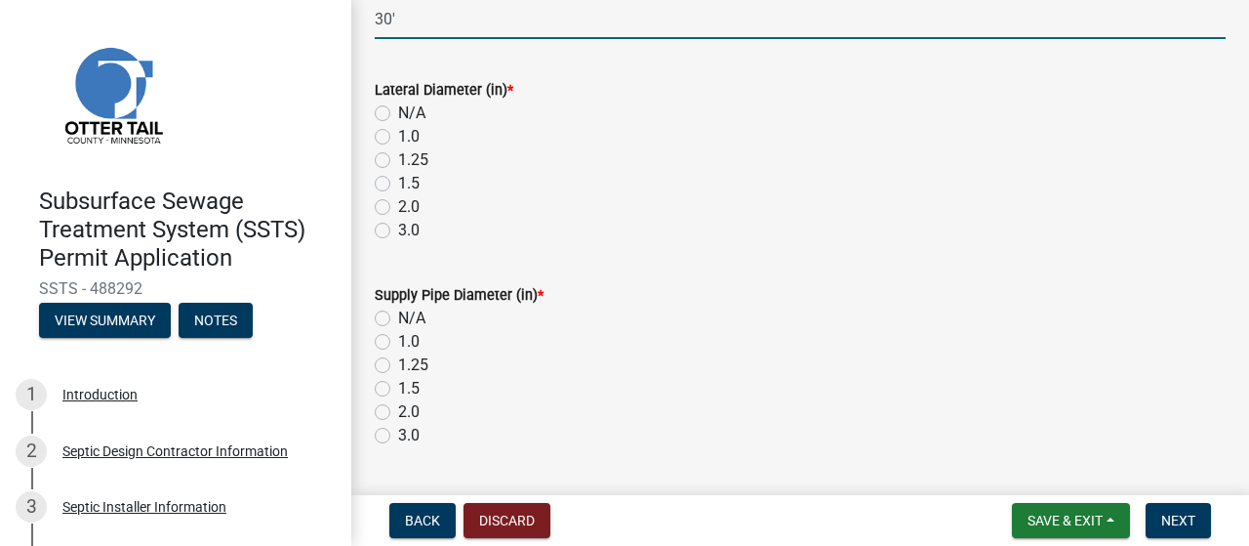
type input "30'"
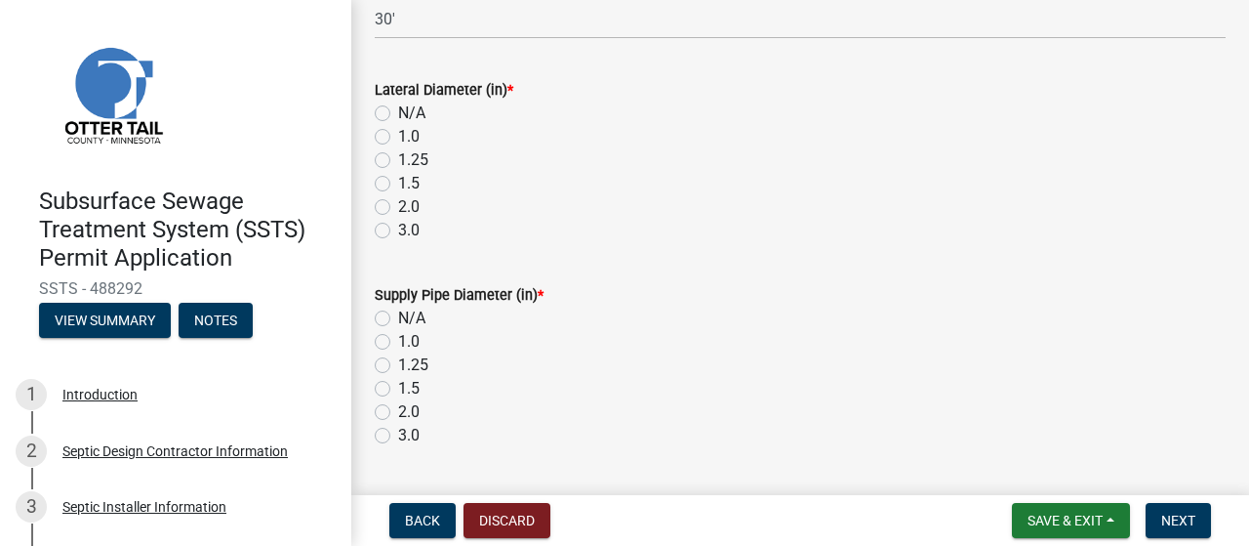
click at [398, 195] on label "1.5" at bounding box center [408, 183] width 21 height 23
click at [398, 184] on input "1.5" at bounding box center [404, 178] width 13 height 13
radio input "true"
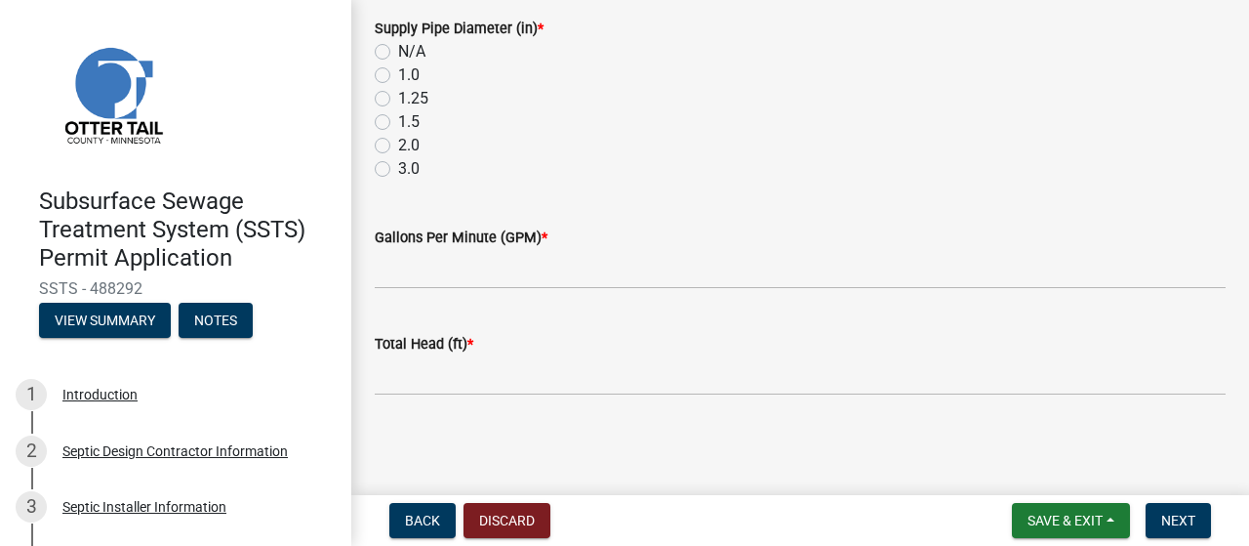
scroll to position [1241, 0]
click at [398, 157] on label "2.0" at bounding box center [408, 145] width 21 height 23
click at [398, 146] on input "2.0" at bounding box center [404, 140] width 13 height 13
radio input "true"
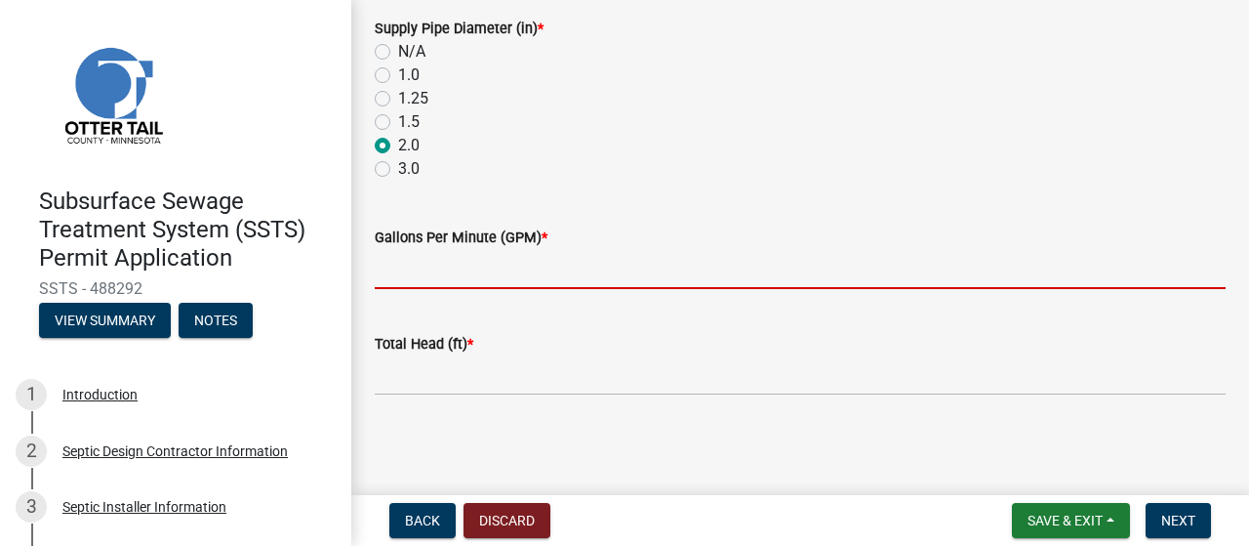
click at [438, 289] on input "Gallons Per Minute (GPM) *" at bounding box center [800, 269] width 851 height 40
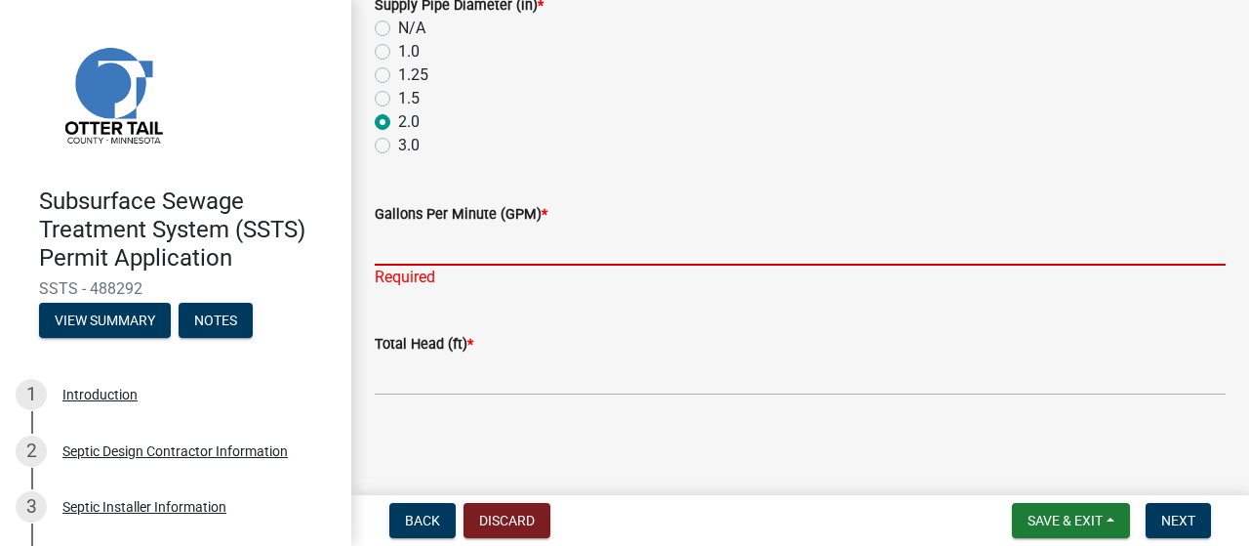
click at [443, 265] on input "Gallons Per Minute (GPM) *" at bounding box center [800, 245] width 851 height 40
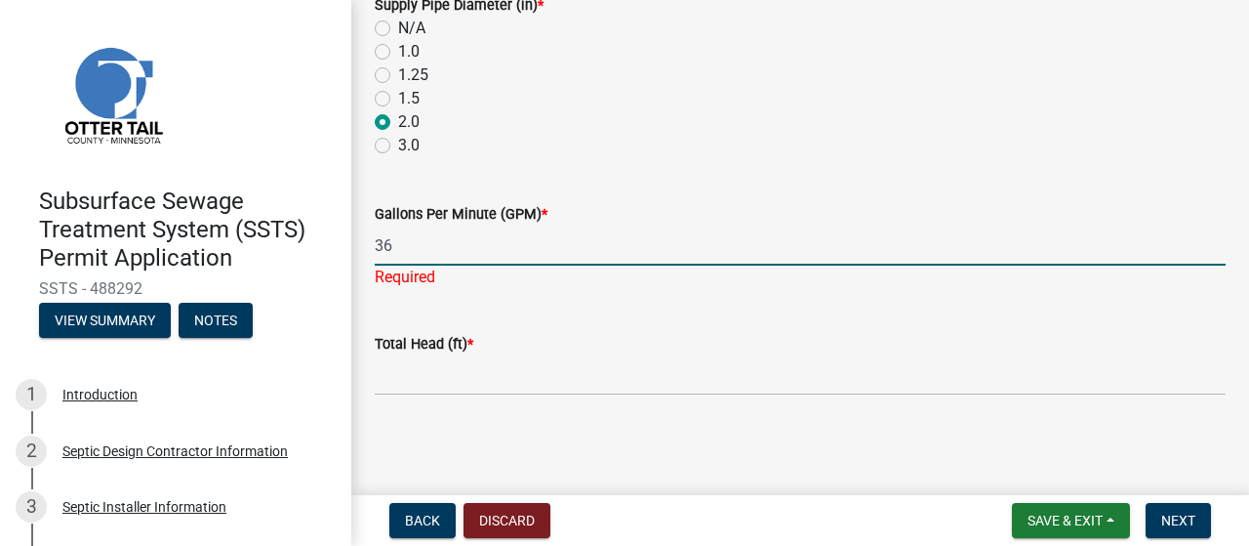
scroll to position [1434, 0]
type input "36"
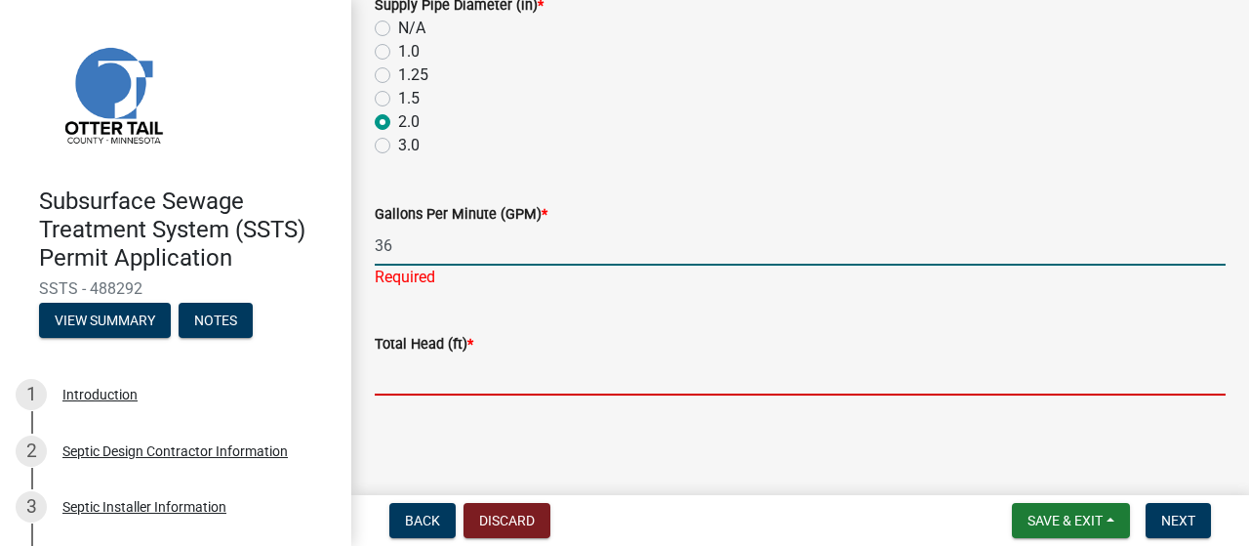
scroll to position [1405, 0]
click at [437, 369] on input "Total Head (ft) *" at bounding box center [800, 375] width 851 height 40
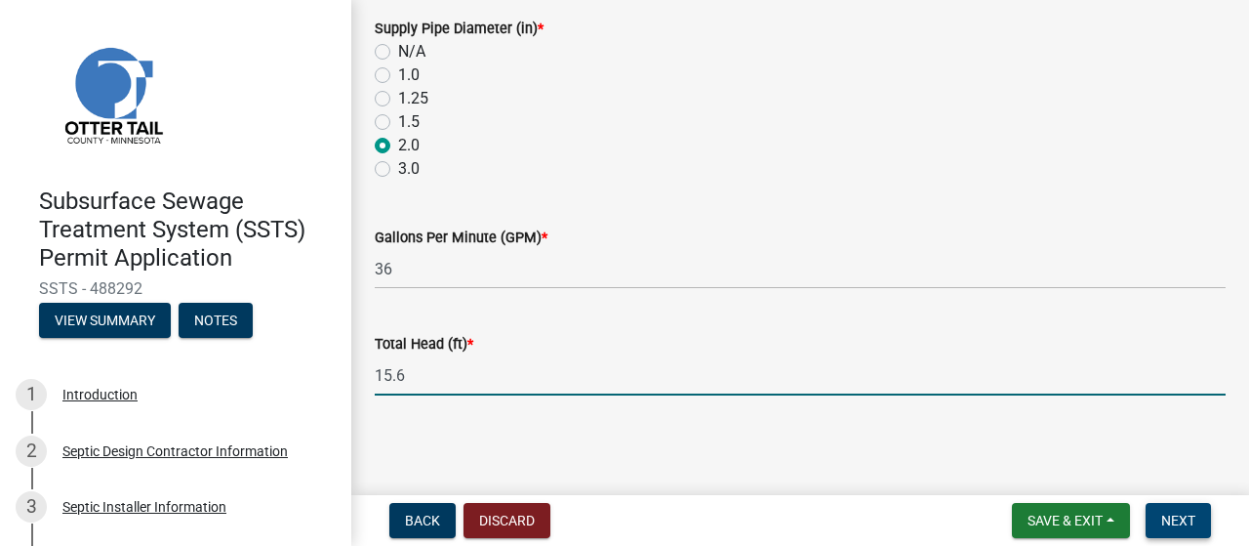
type input "15.6"
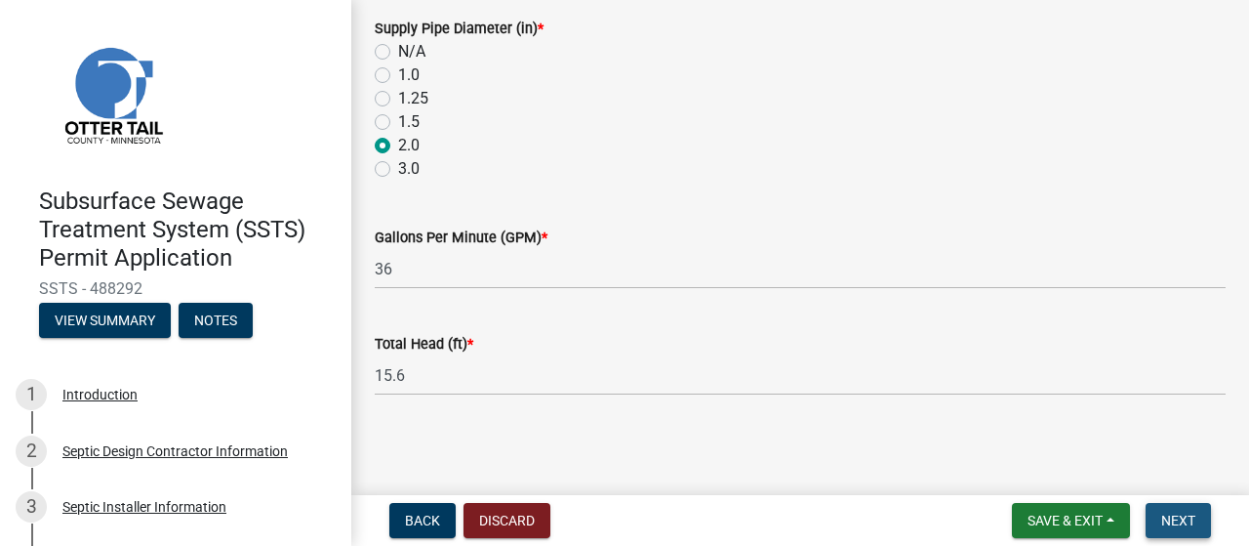
click at [1166, 516] on span "Next" at bounding box center [1178, 520] width 34 height 16
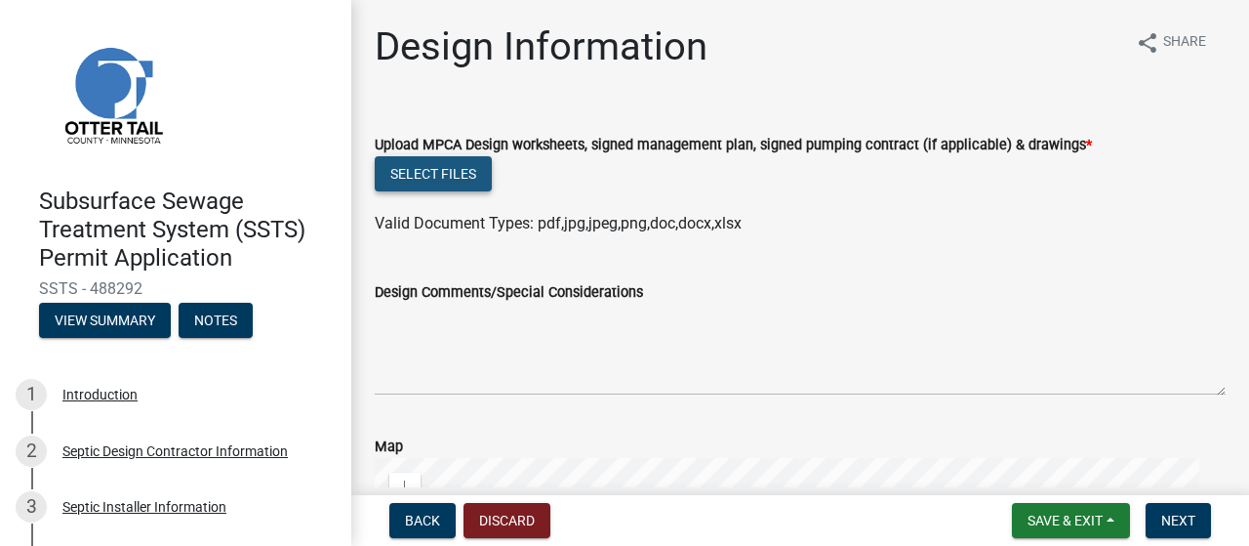
click at [448, 191] on button "Select files" at bounding box center [433, 173] width 117 height 35
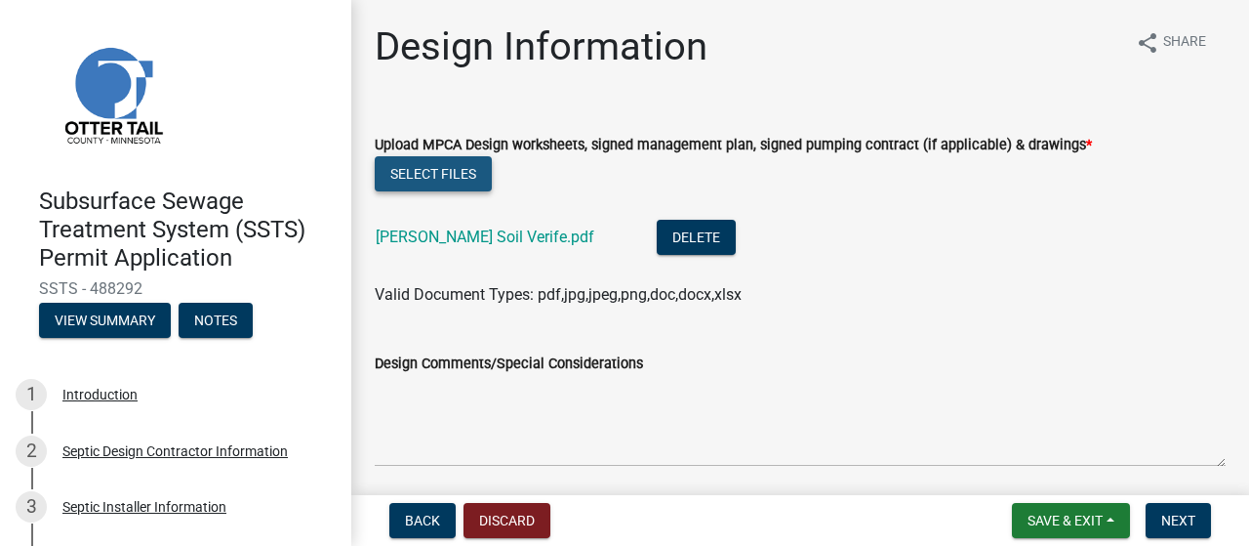
click at [450, 191] on button "Select files" at bounding box center [433, 173] width 117 height 35
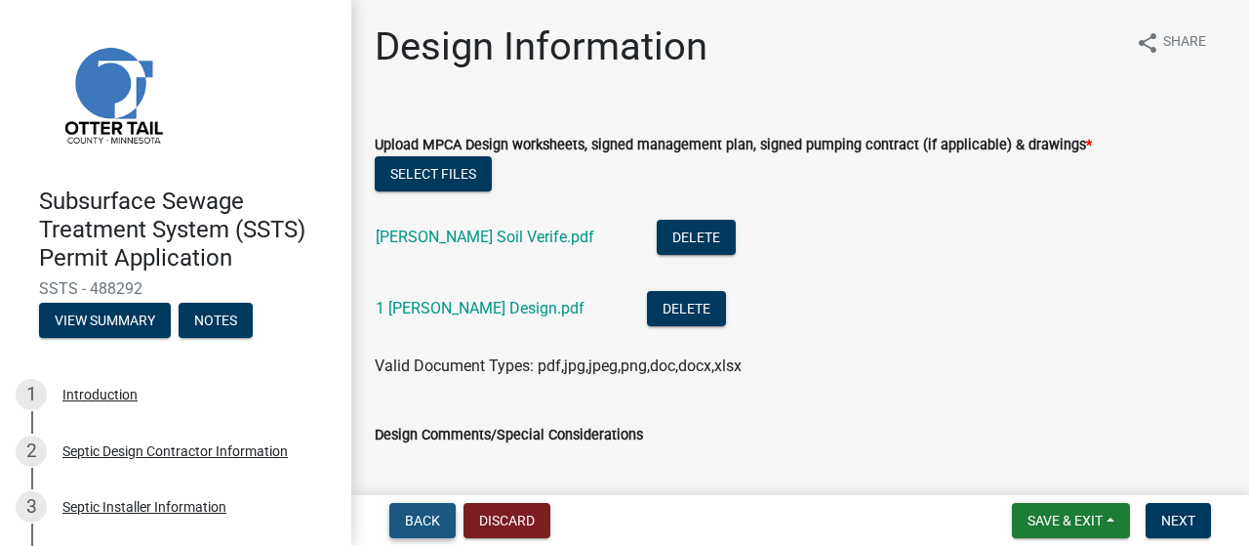
click at [428, 512] on span "Back" at bounding box center [422, 520] width 35 height 16
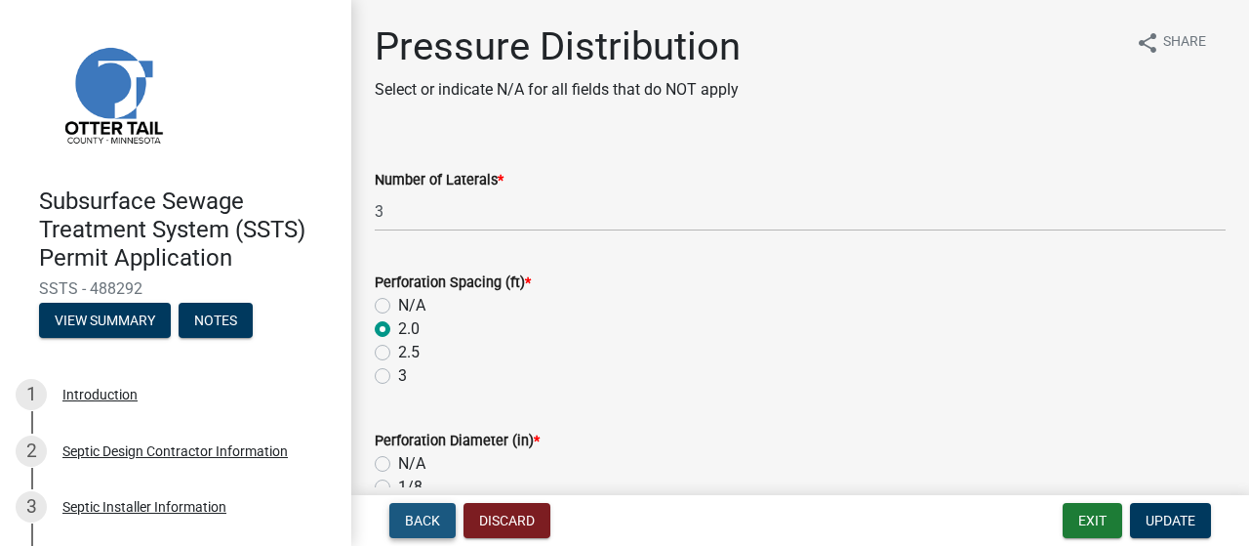
click at [428, 512] on span "Back" at bounding box center [422, 520] width 35 height 16
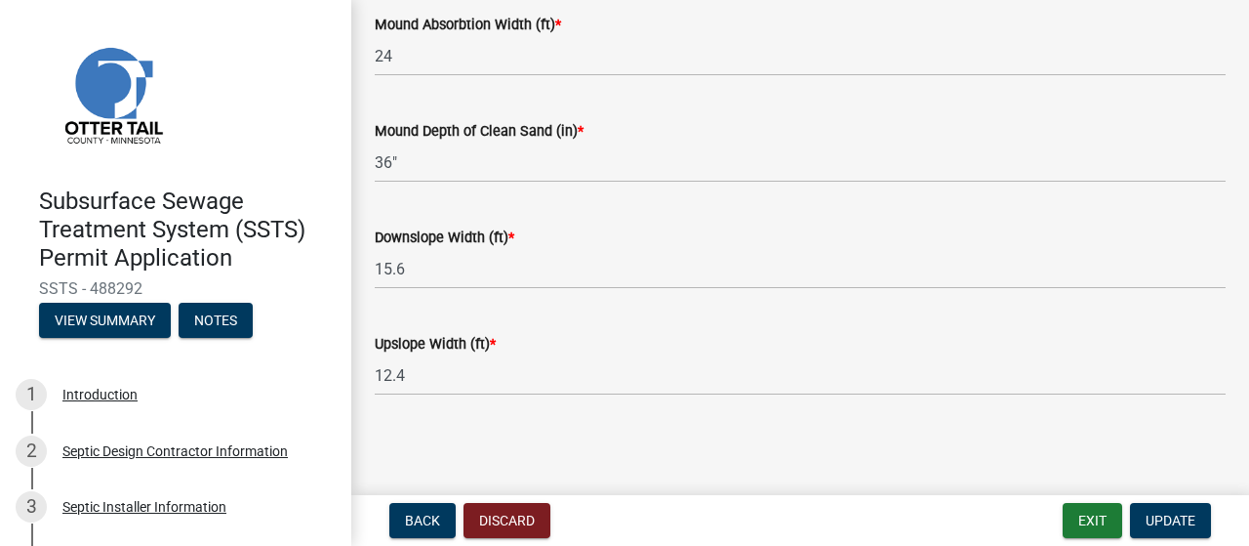
scroll to position [1901, 0]
click at [440, 516] on span "Back" at bounding box center [422, 520] width 35 height 16
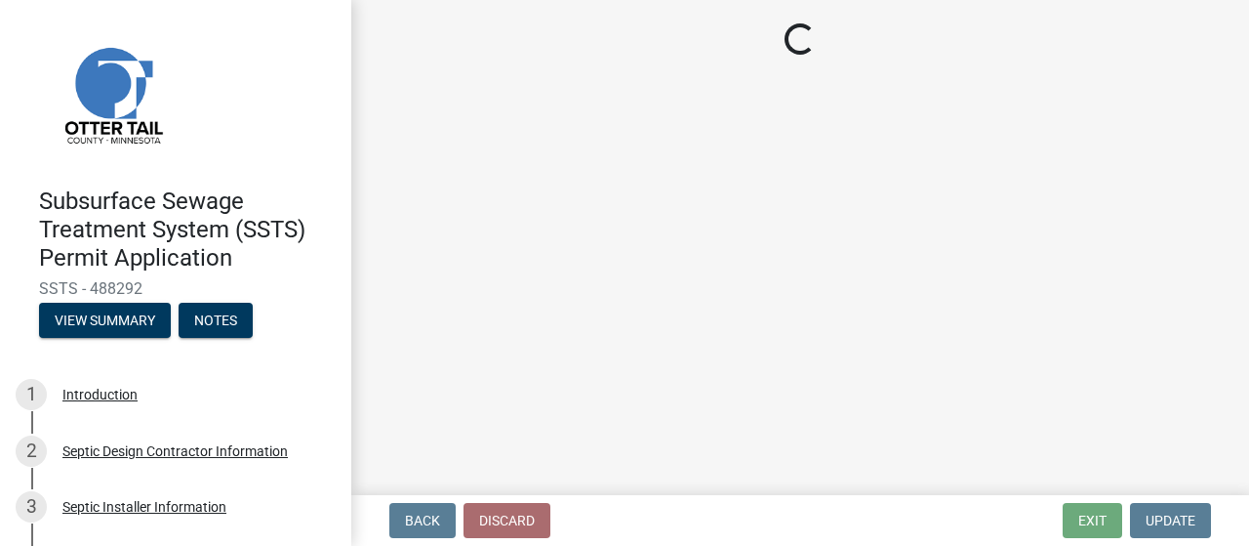
select select "161dc003-2926-44f5-9717-bc9d566eecc1"
select select "3153871a-0646-45c0-8d36-98762e1aaded"
select select "14354fbd-e666-4c9c-b77c-8c181d233a28"
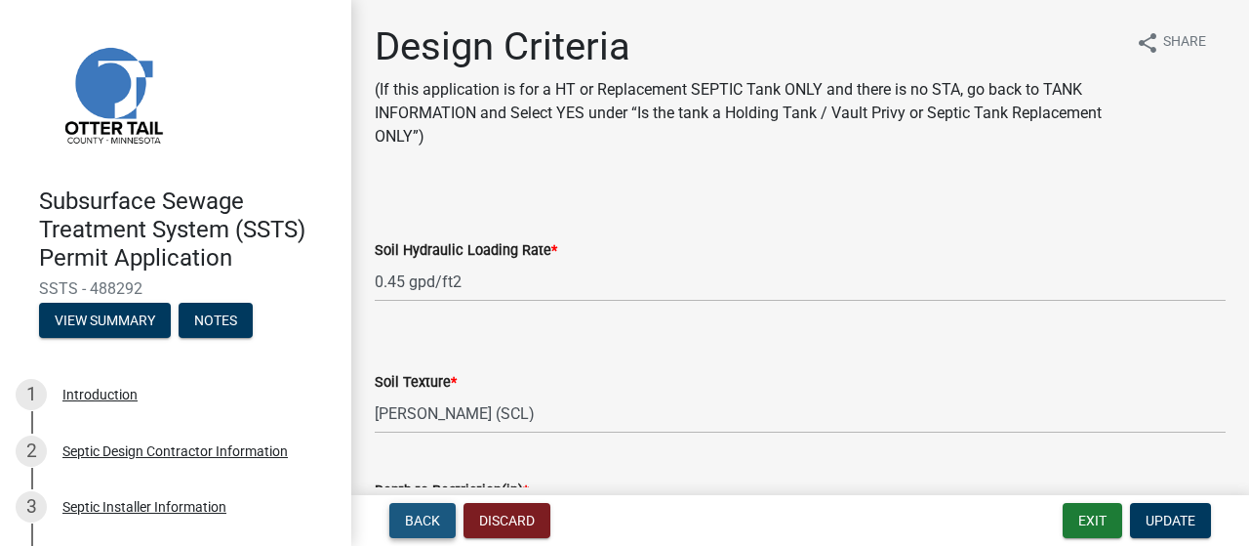
click at [440, 516] on span "Back" at bounding box center [422, 520] width 35 height 16
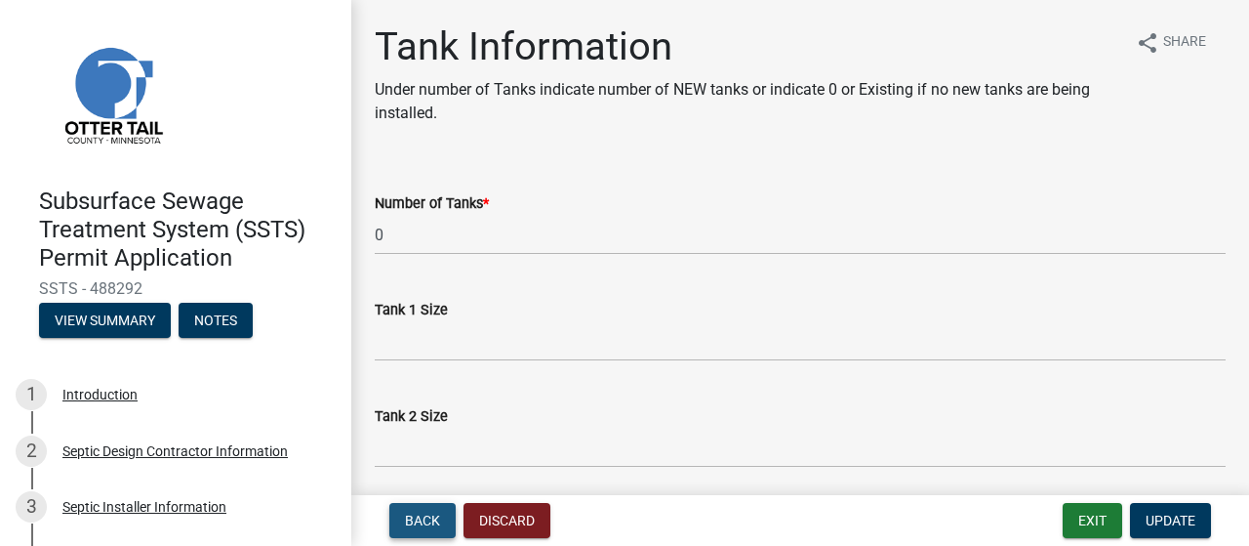
click at [440, 516] on span "Back" at bounding box center [422, 520] width 35 height 16
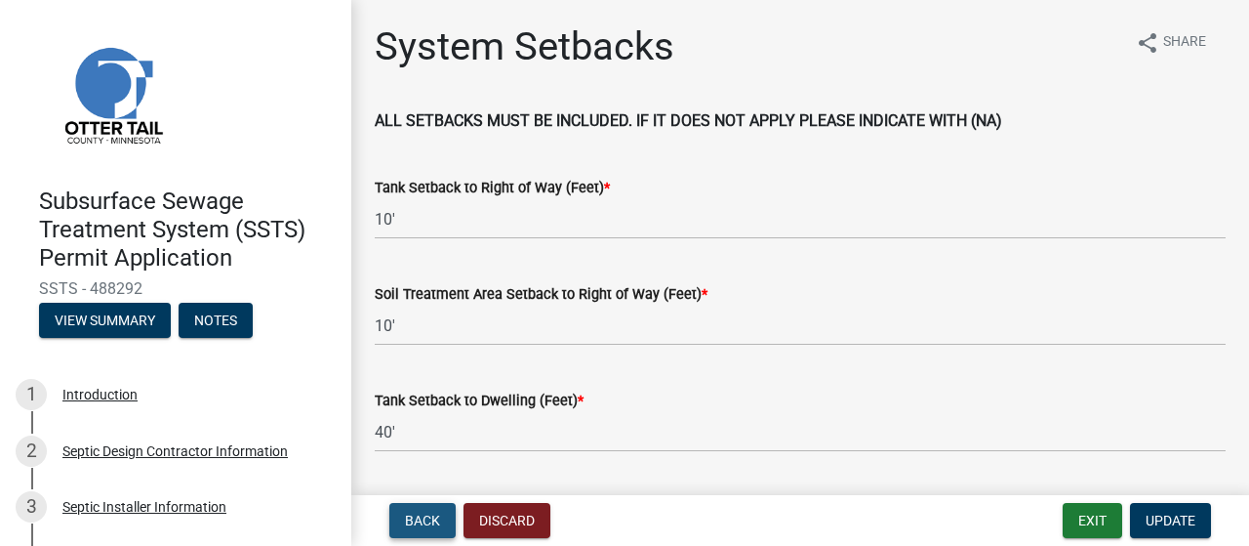
click at [440, 516] on span "Back" at bounding box center [422, 520] width 35 height 16
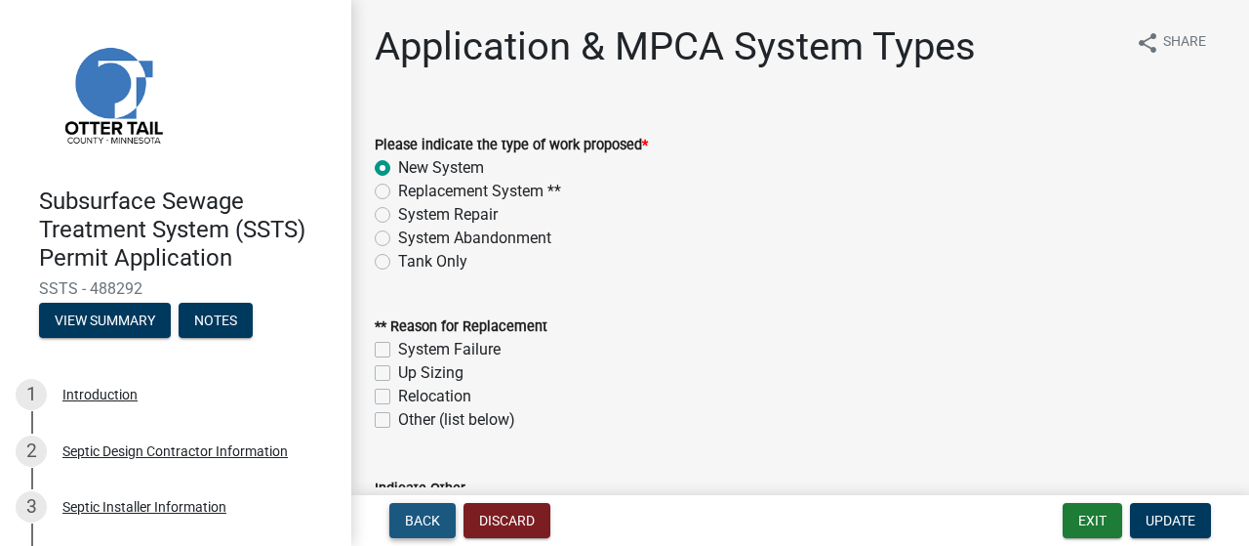
click at [440, 516] on span "Back" at bounding box center [422, 520] width 35 height 16
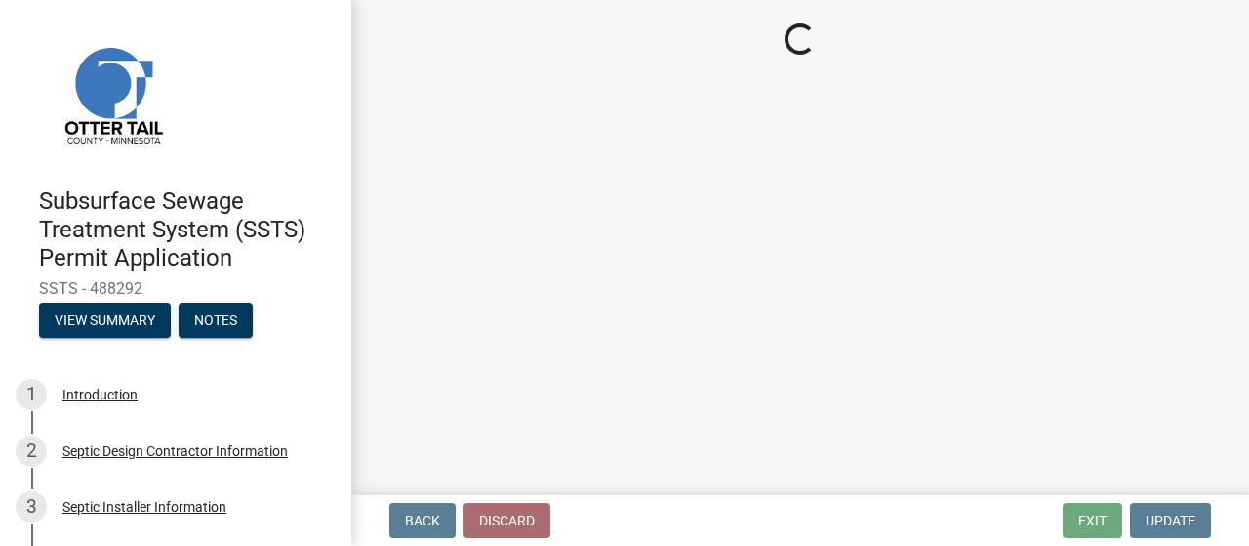
select select "5ed11e82-653f-4fcc-a472-8d95af57556c"
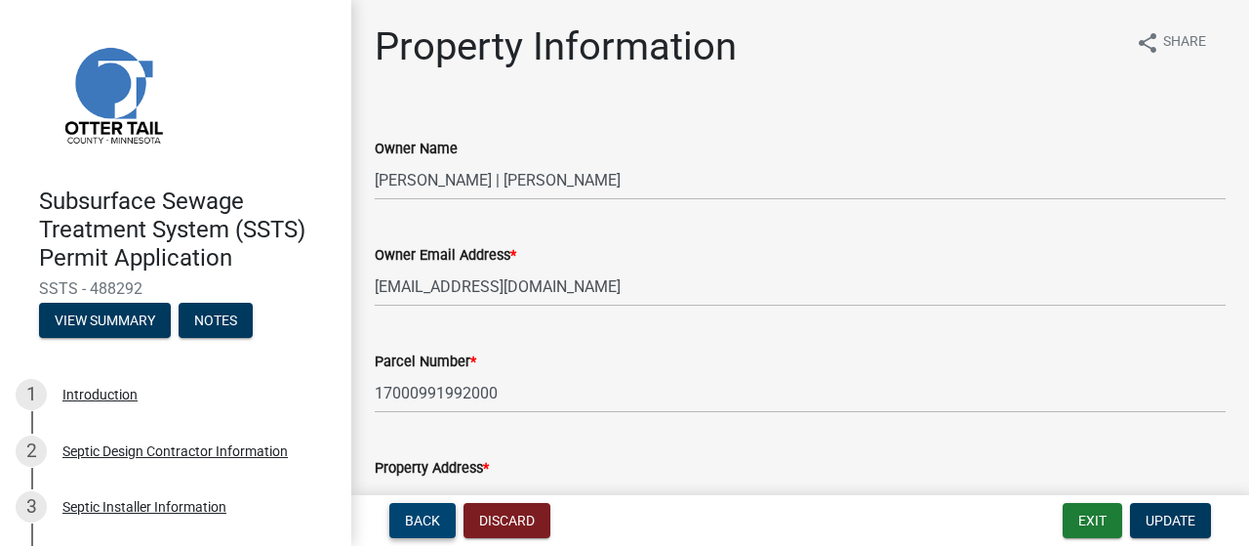
click at [440, 516] on span "Back" at bounding box center [422, 520] width 35 height 16
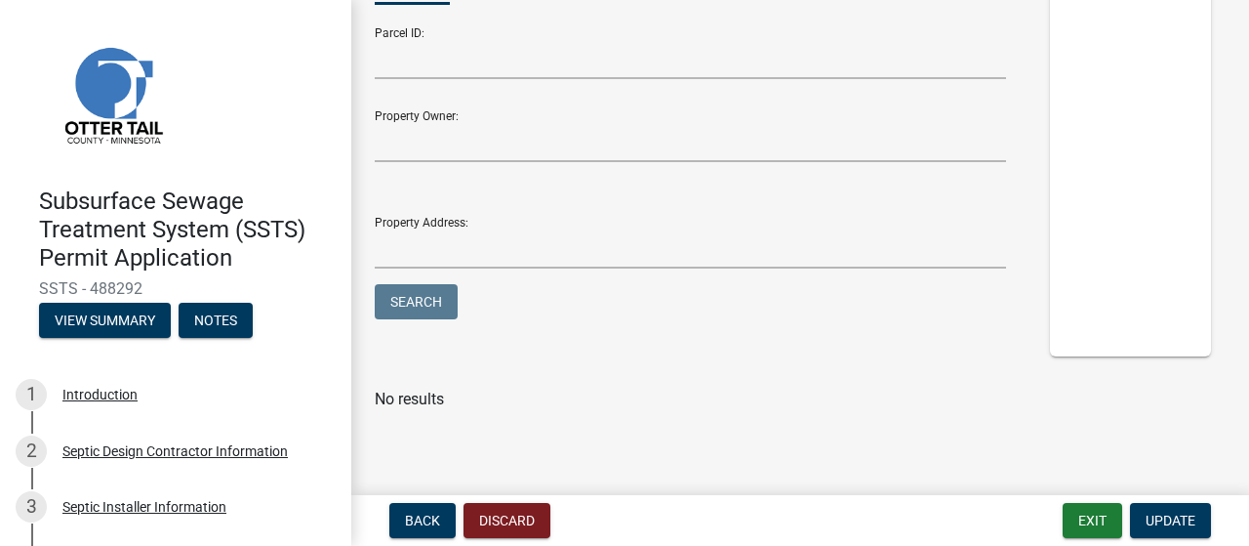
scroll to position [533, 0]
click at [437, 515] on span "Back" at bounding box center [422, 520] width 35 height 16
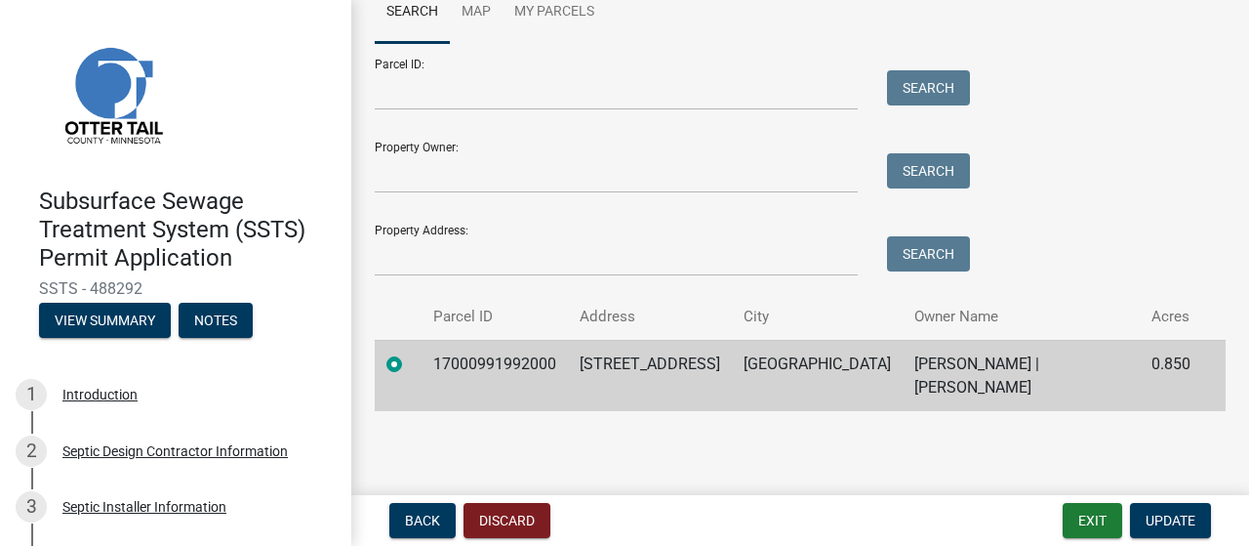
scroll to position [452, 0]
click at [844, 382] on td "[GEOGRAPHIC_DATA]" at bounding box center [817, 375] width 171 height 71
click at [1153, 512] on span "Update" at bounding box center [1171, 520] width 50 height 16
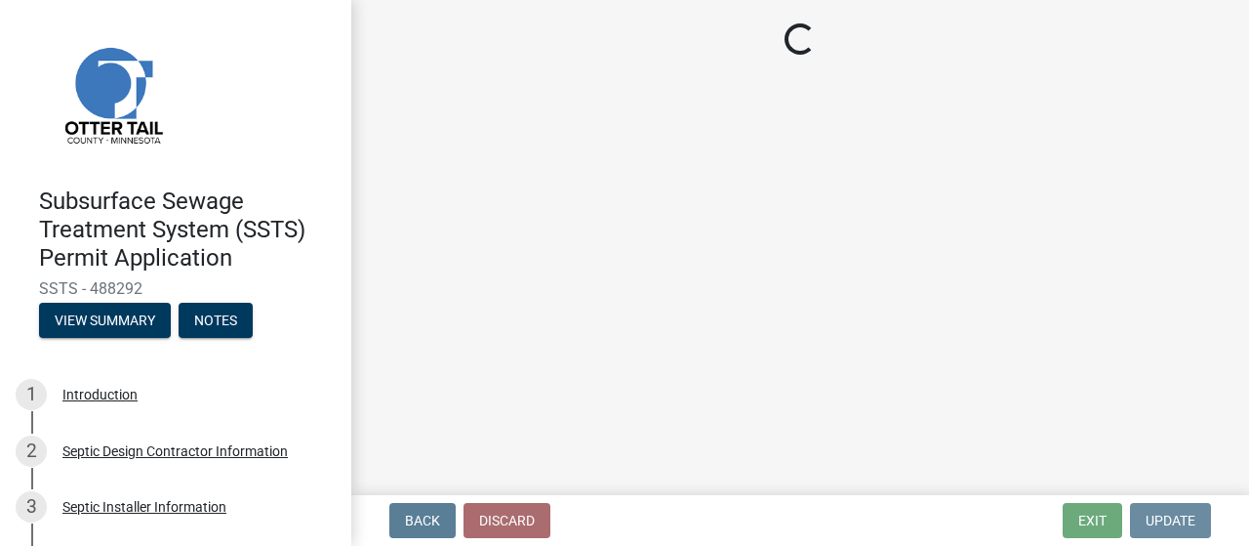
scroll to position [0, 0]
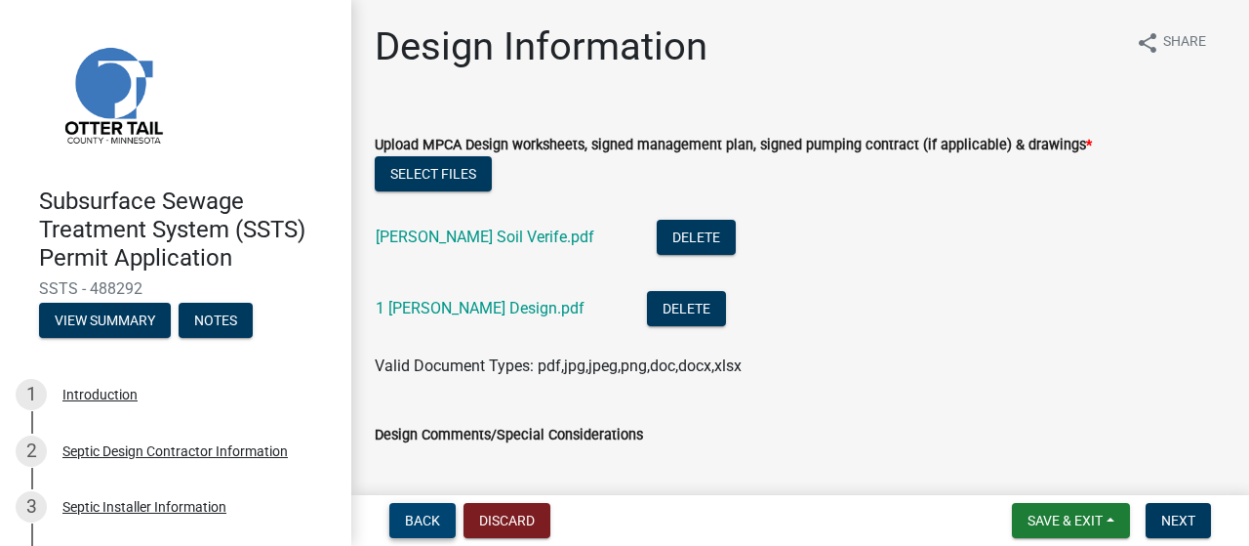
click at [438, 519] on span "Back" at bounding box center [422, 520] width 35 height 16
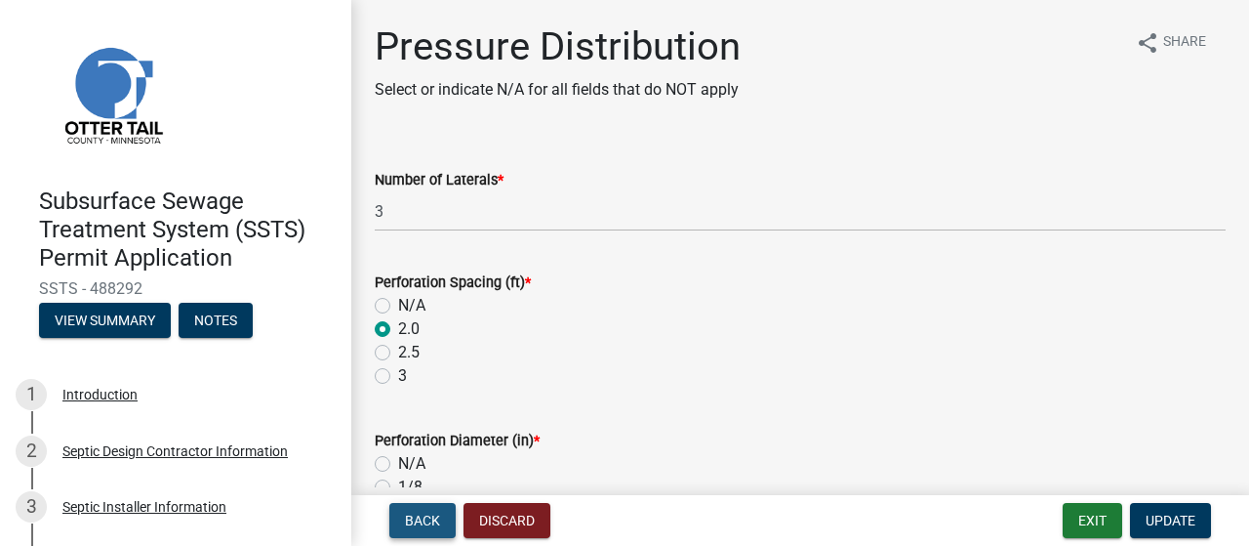
click at [438, 519] on span "Back" at bounding box center [422, 520] width 35 height 16
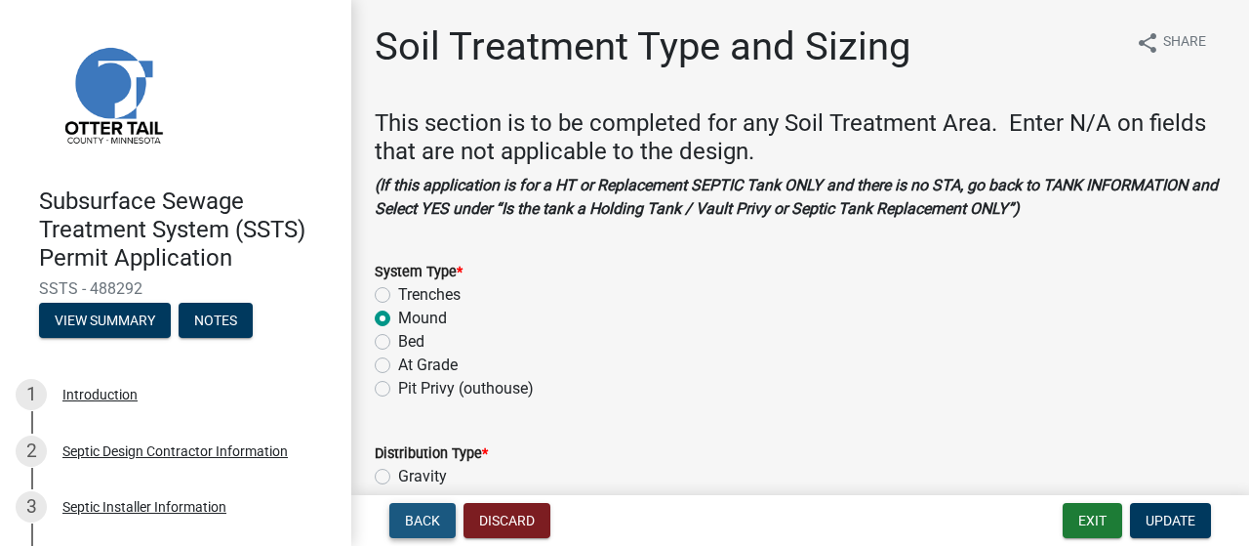
click at [438, 519] on span "Back" at bounding box center [422, 520] width 35 height 16
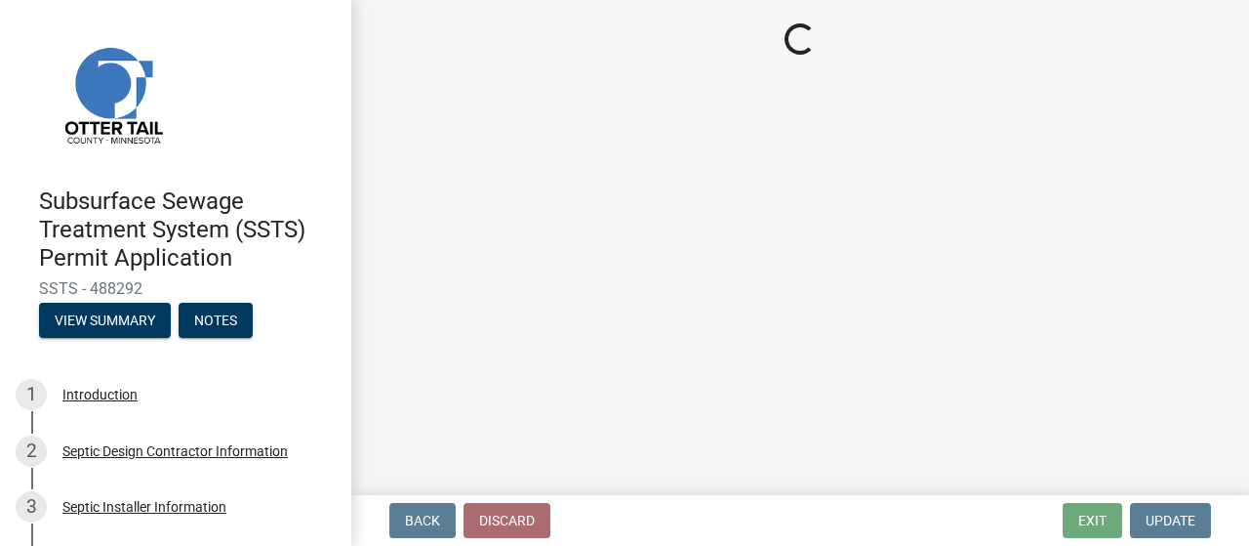
select select "161dc003-2926-44f5-9717-bc9d566eecc1"
select select "3153871a-0646-45c0-8d36-98762e1aaded"
select select "14354fbd-e666-4c9c-b77c-8c181d233a28"
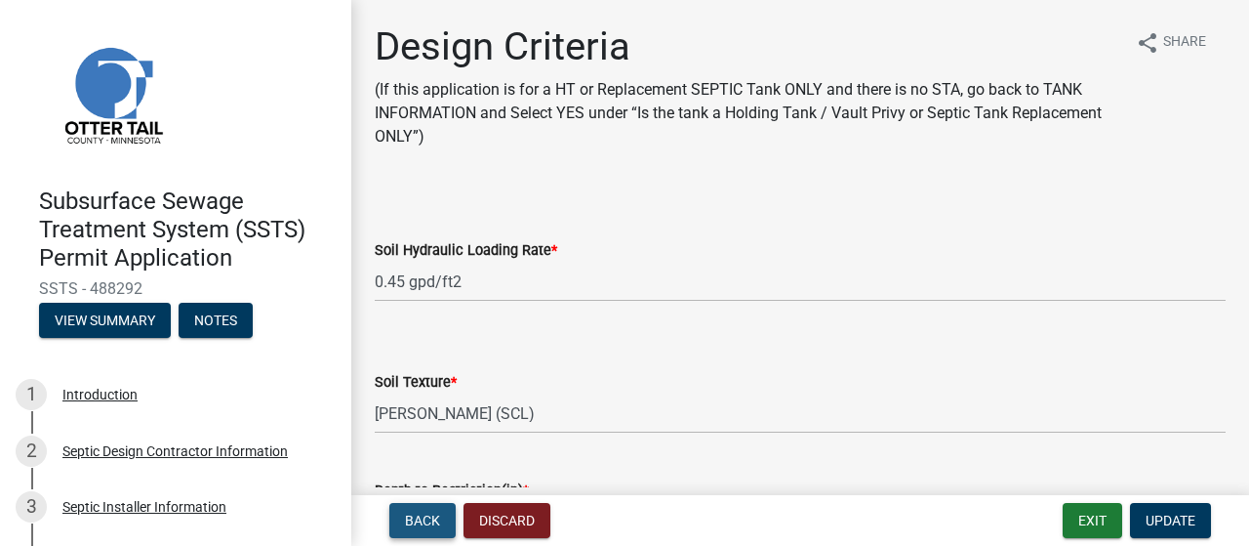
click at [438, 519] on span "Back" at bounding box center [422, 520] width 35 height 16
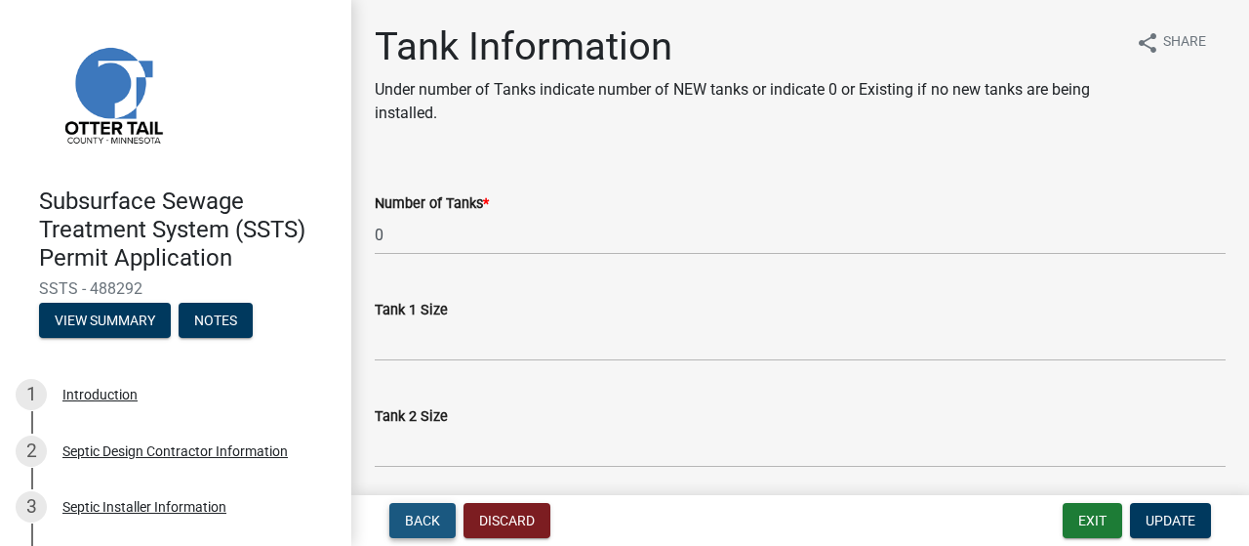
click at [438, 519] on span "Back" at bounding box center [422, 520] width 35 height 16
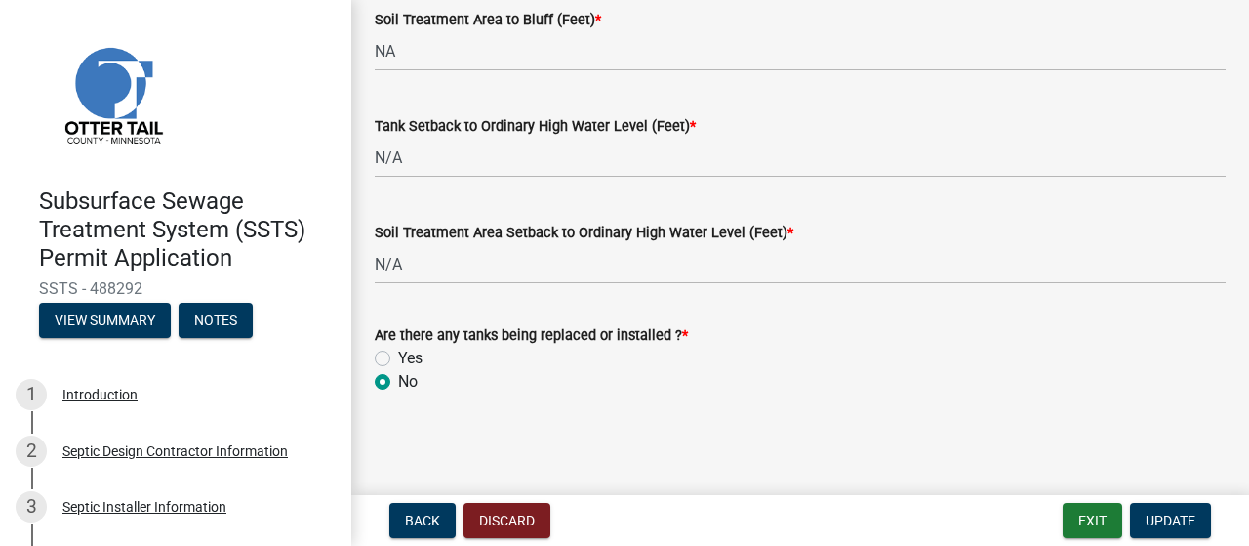
scroll to position [1822, 0]
click at [435, 521] on span "Back" at bounding box center [422, 520] width 35 height 16
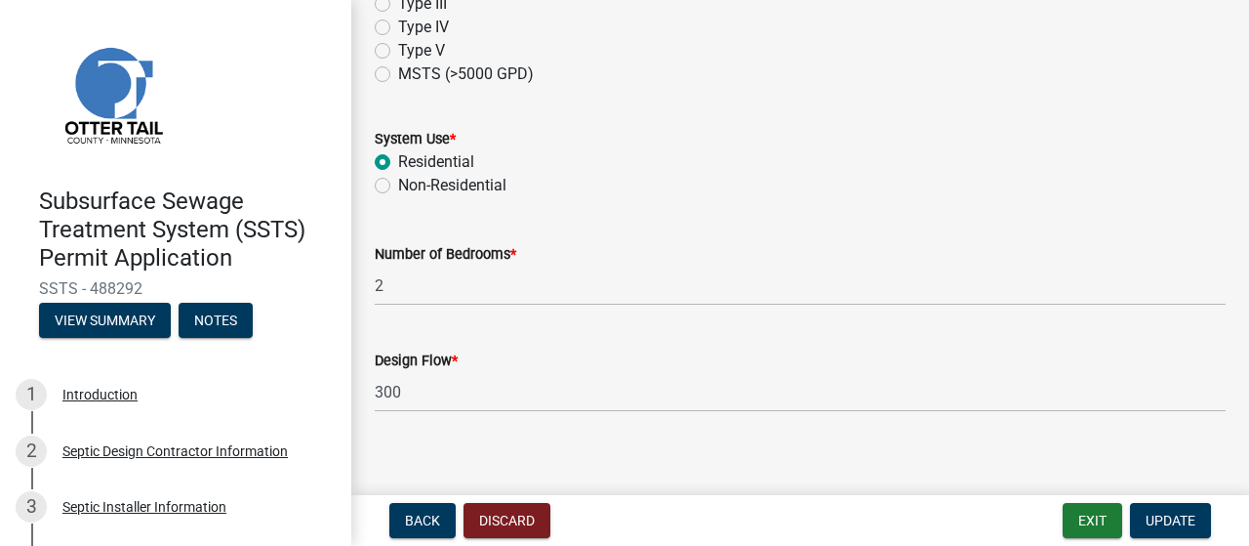
scroll to position [921, 0]
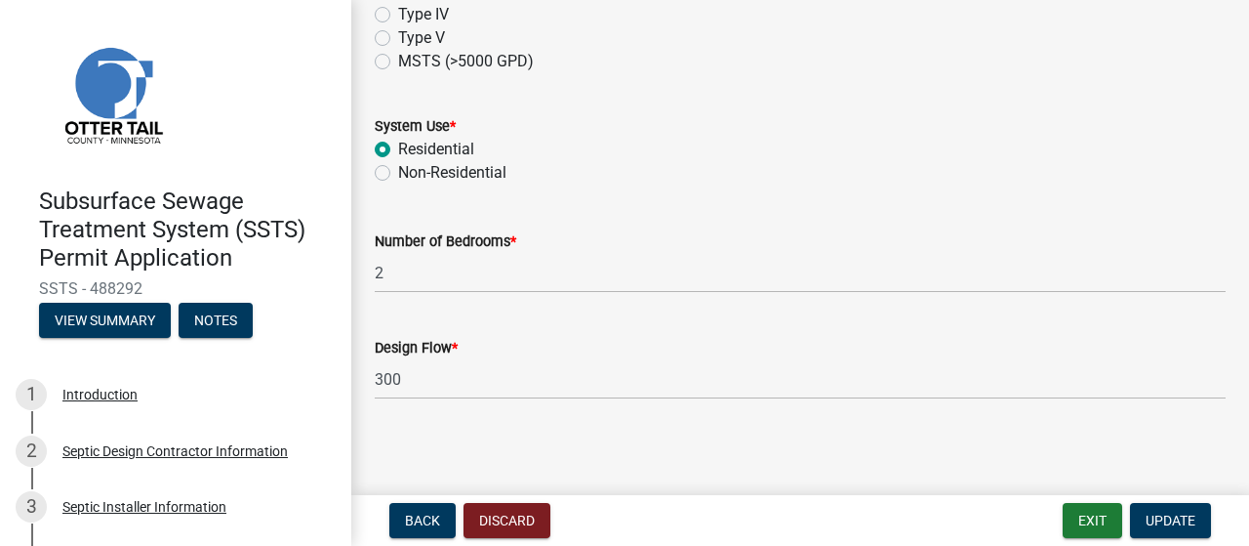
radio input "true"
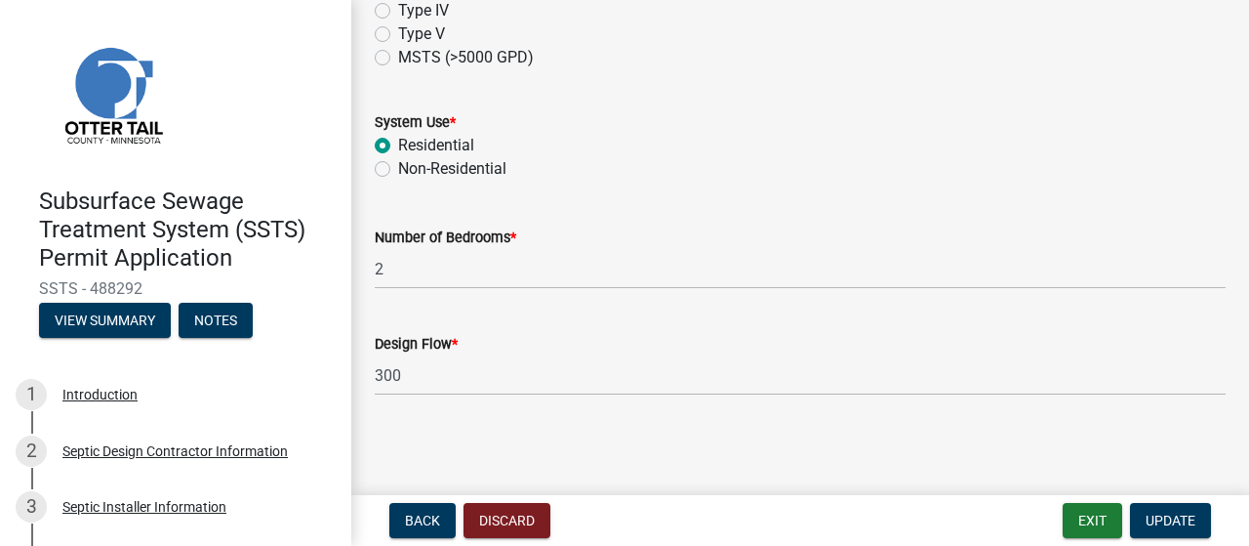
scroll to position [1379, 0]
click at [1158, 512] on span "Update" at bounding box center [1171, 520] width 50 height 16
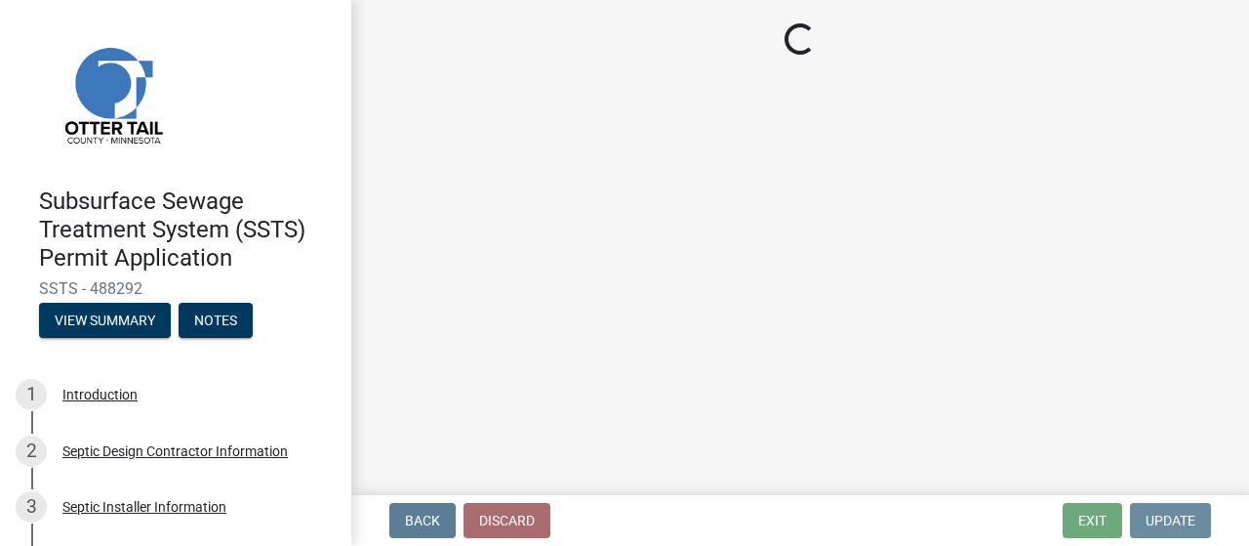
scroll to position [0, 0]
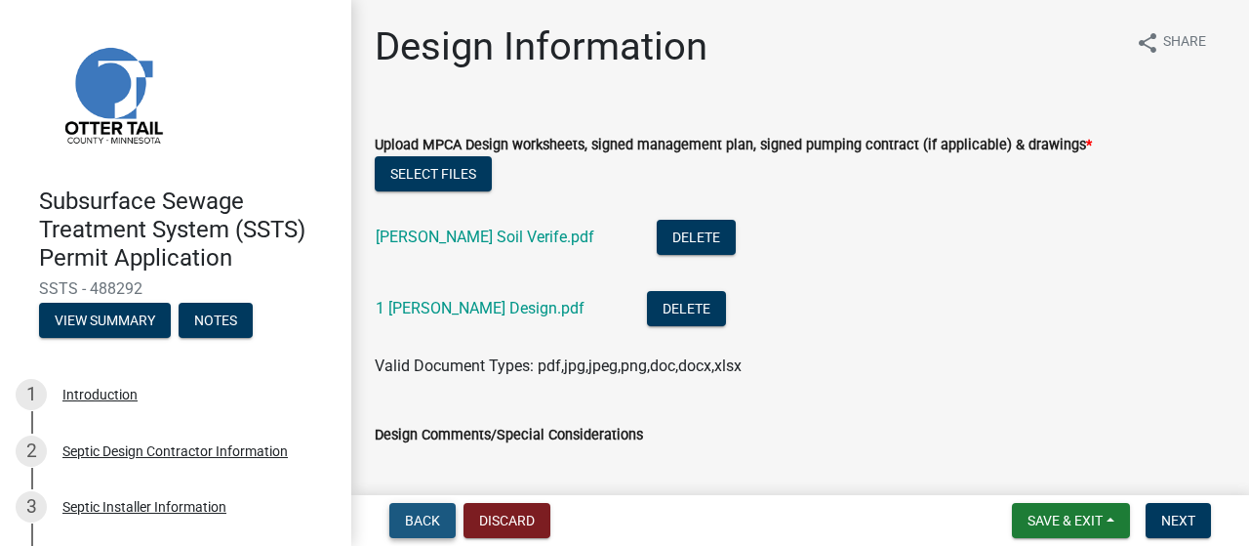
click at [431, 519] on span "Back" at bounding box center [422, 520] width 35 height 16
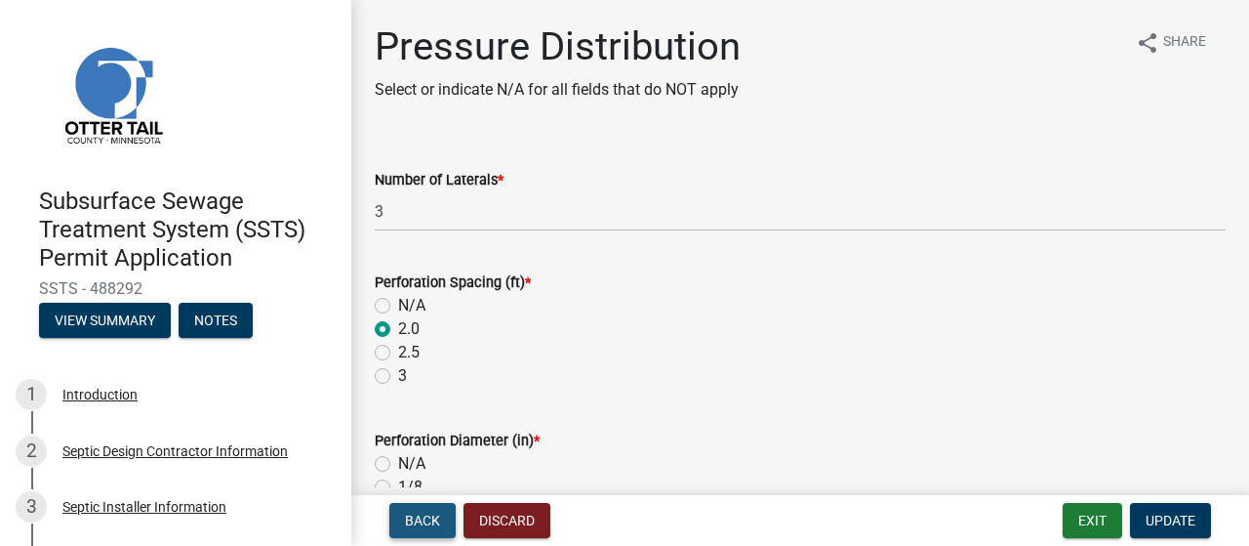
click at [431, 519] on span "Back" at bounding box center [422, 520] width 35 height 16
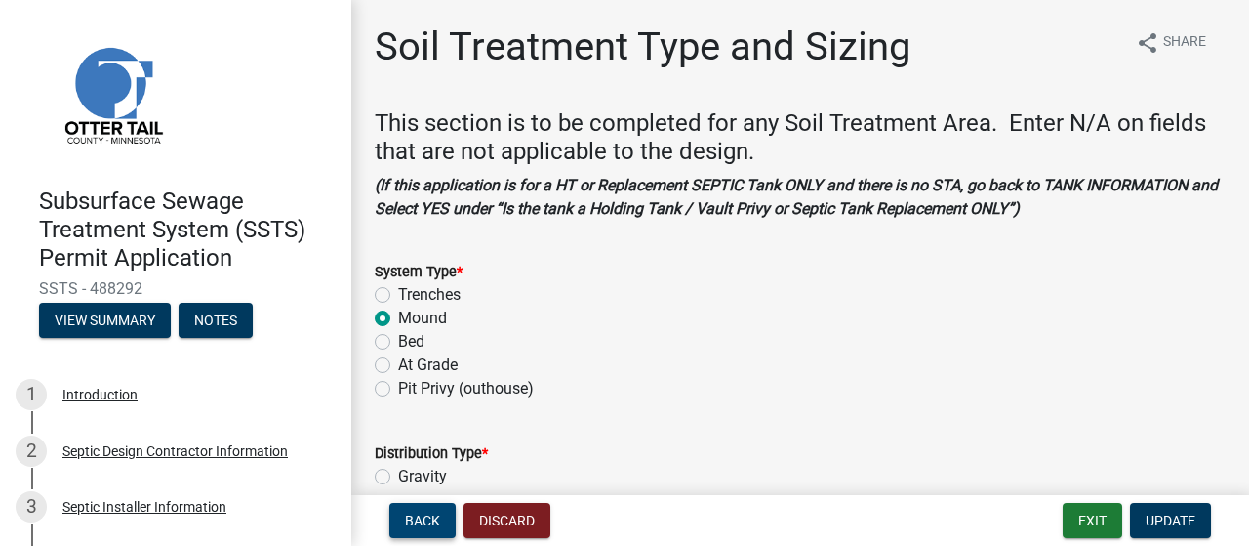
click at [431, 519] on span "Back" at bounding box center [422, 520] width 35 height 16
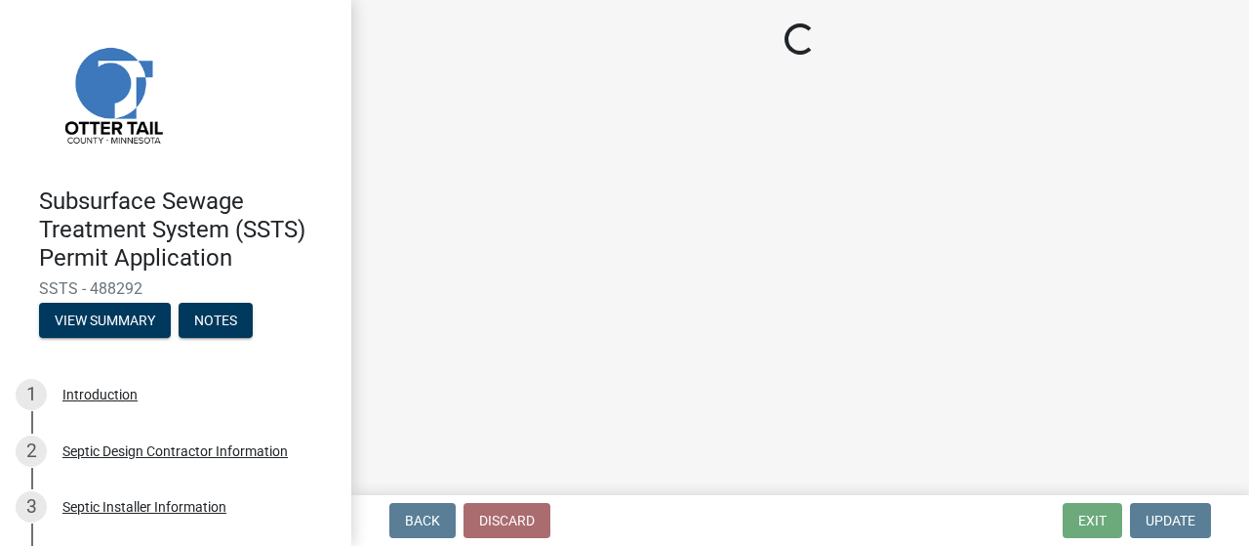
select select "161dc003-2926-44f5-9717-bc9d566eecc1"
select select "3153871a-0646-45c0-8d36-98762e1aaded"
select select "14354fbd-e666-4c9c-b77c-8c181d233a28"
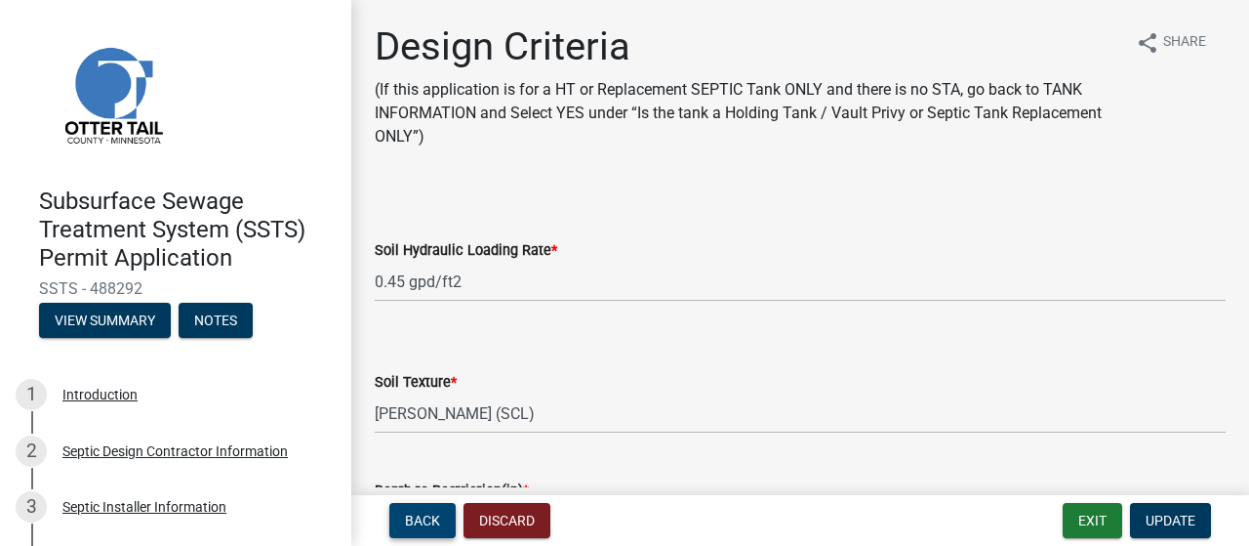
click at [431, 519] on span "Back" at bounding box center [422, 520] width 35 height 16
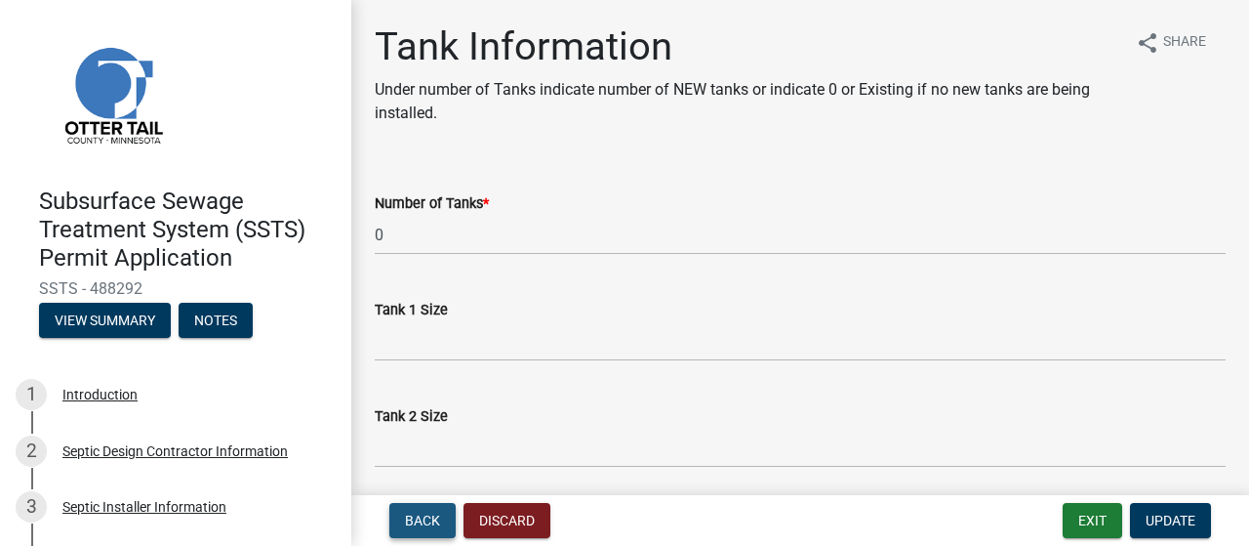
click at [431, 519] on span "Back" at bounding box center [422, 520] width 35 height 16
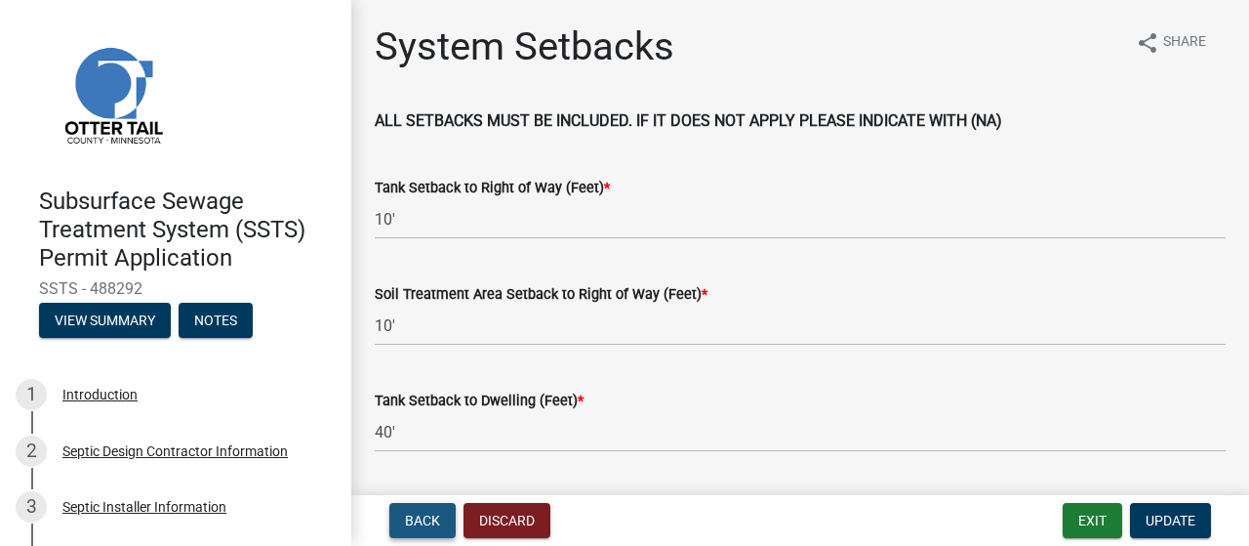
click at [431, 518] on span "Back" at bounding box center [422, 520] width 35 height 16
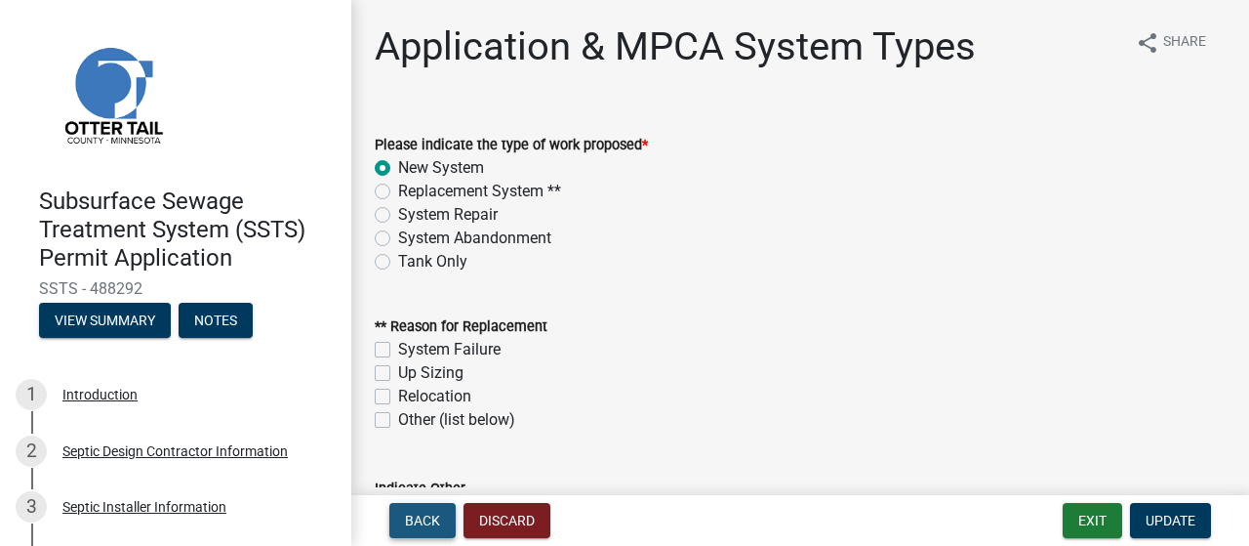
click at [431, 518] on span "Back" at bounding box center [422, 520] width 35 height 16
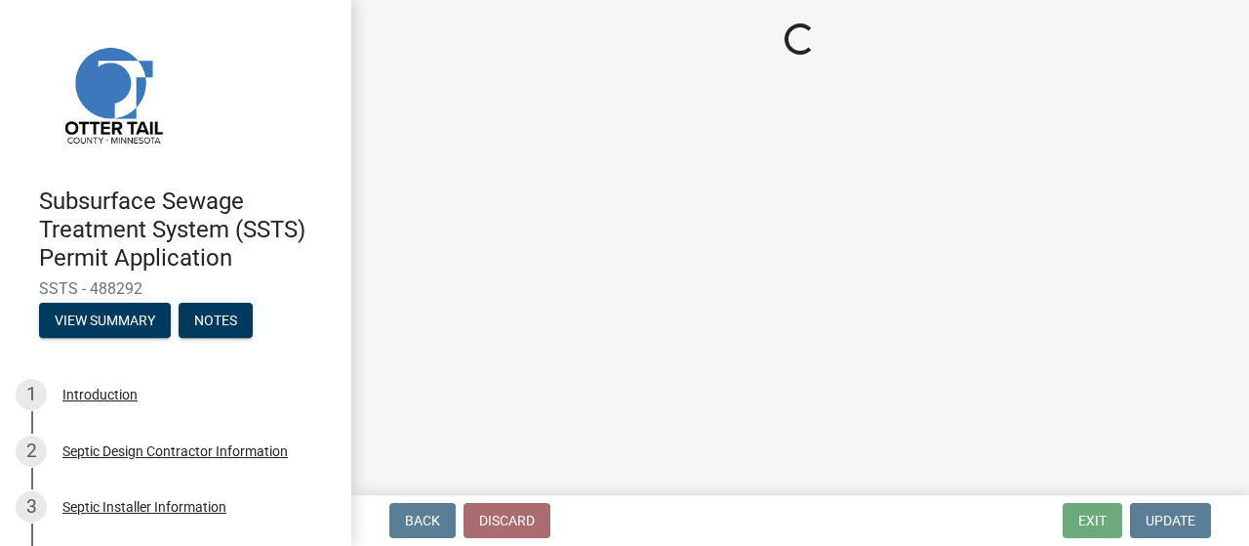
select select "5ed11e82-653f-4fcc-a472-8d95af57556c"
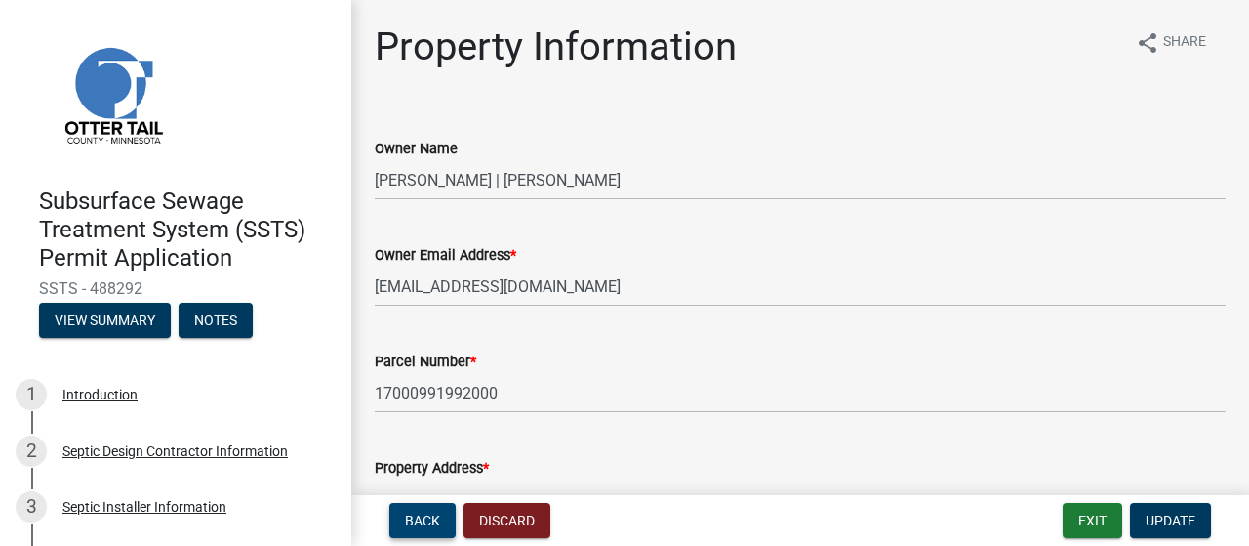
click at [431, 518] on span "Back" at bounding box center [422, 520] width 35 height 16
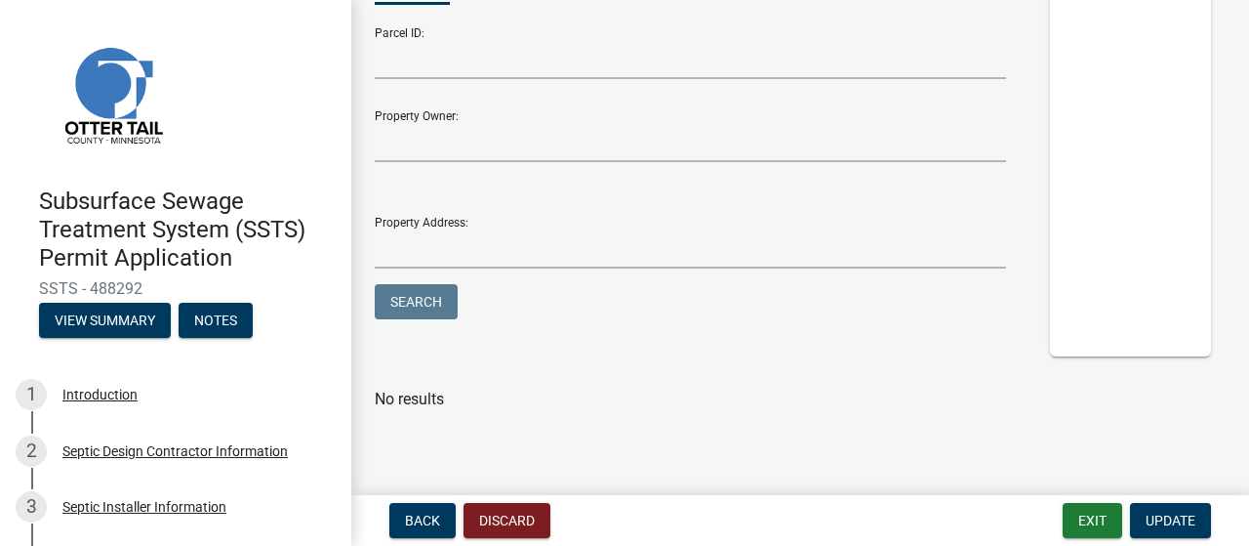
scroll to position [463, 0]
click at [434, 515] on span "Back" at bounding box center [422, 520] width 35 height 16
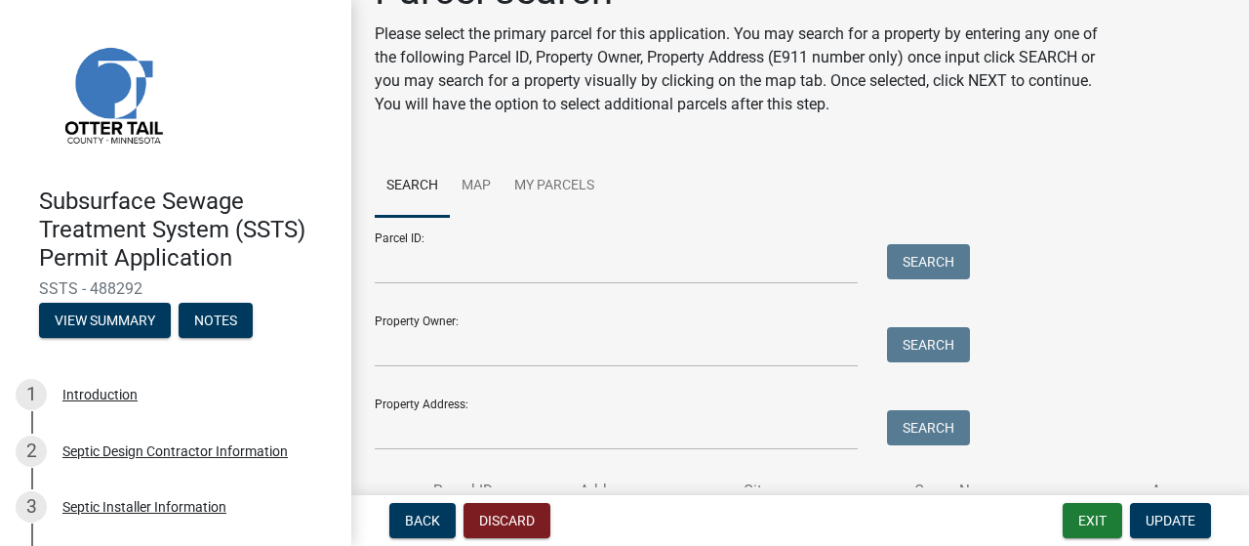
scroll to position [50, 0]
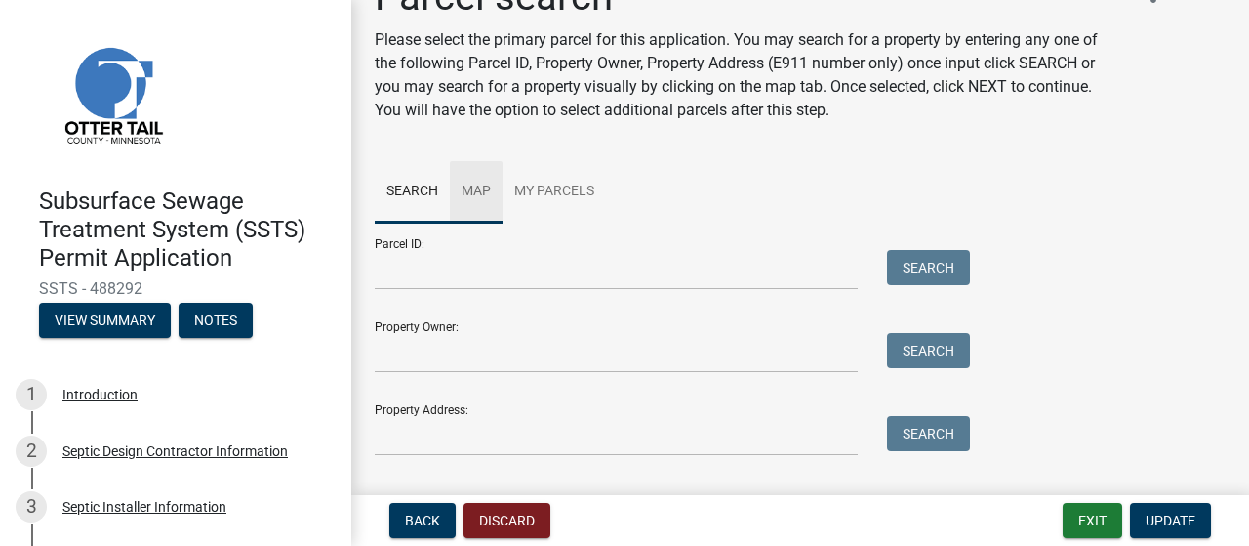
click at [503, 224] on link "Map" at bounding box center [476, 192] width 53 height 62
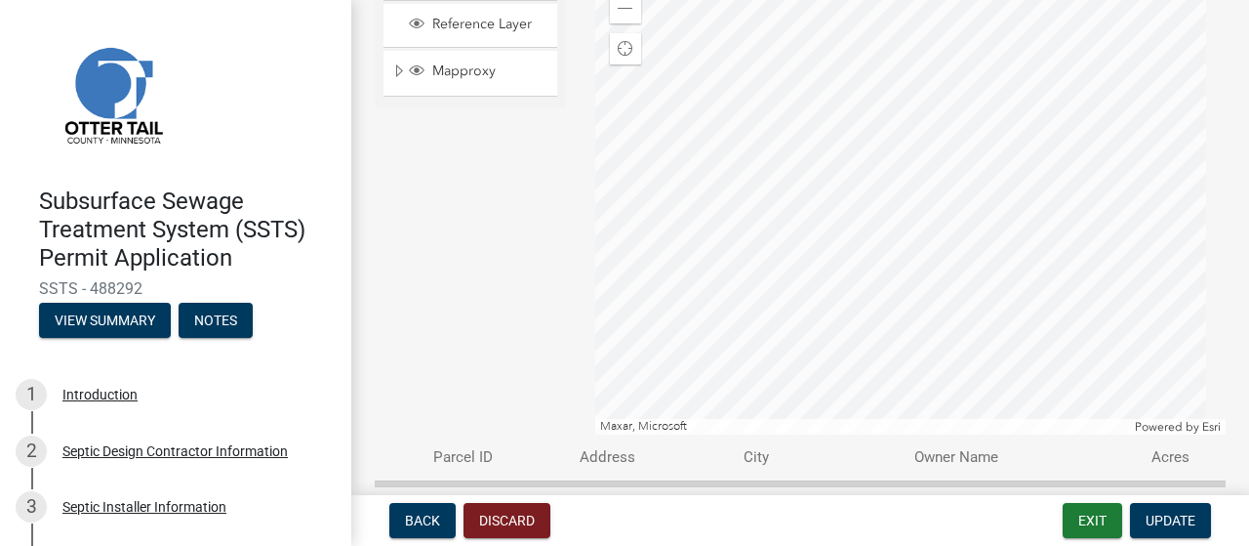
scroll to position [334, 0]
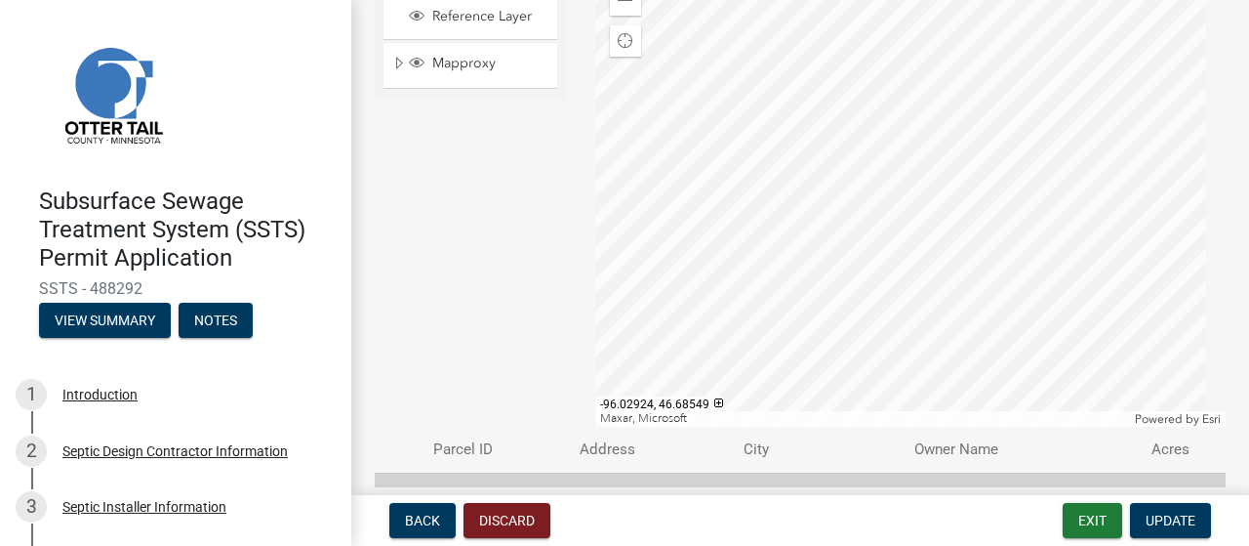
click at [911, 345] on div at bounding box center [910, 183] width 631 height 488
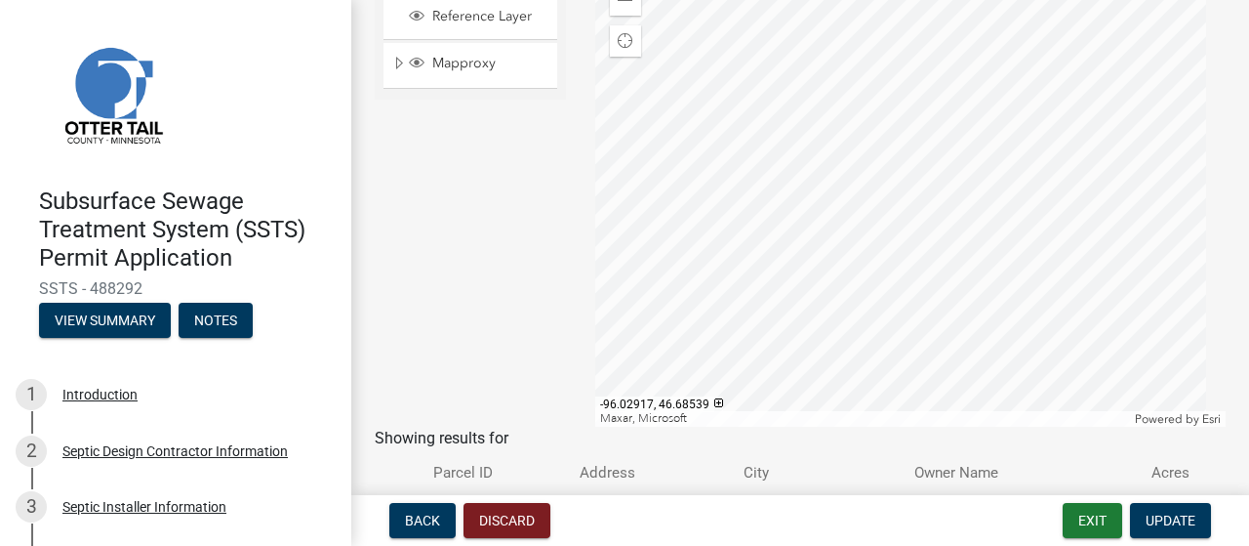
click at [924, 370] on div at bounding box center [910, 183] width 631 height 488
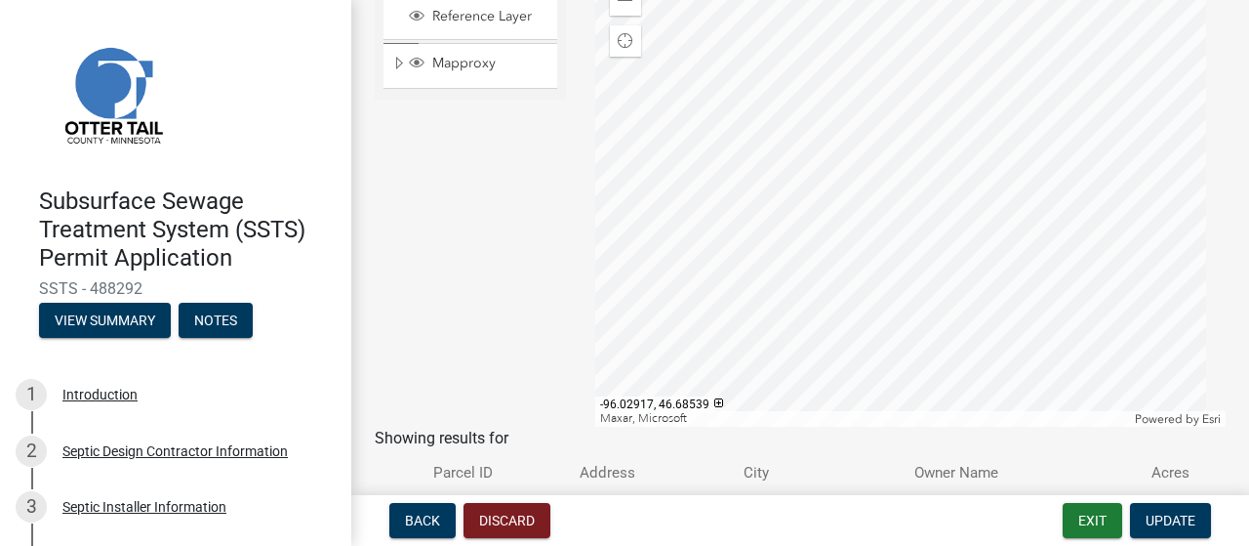
click at [924, 370] on div at bounding box center [910, 183] width 631 height 488
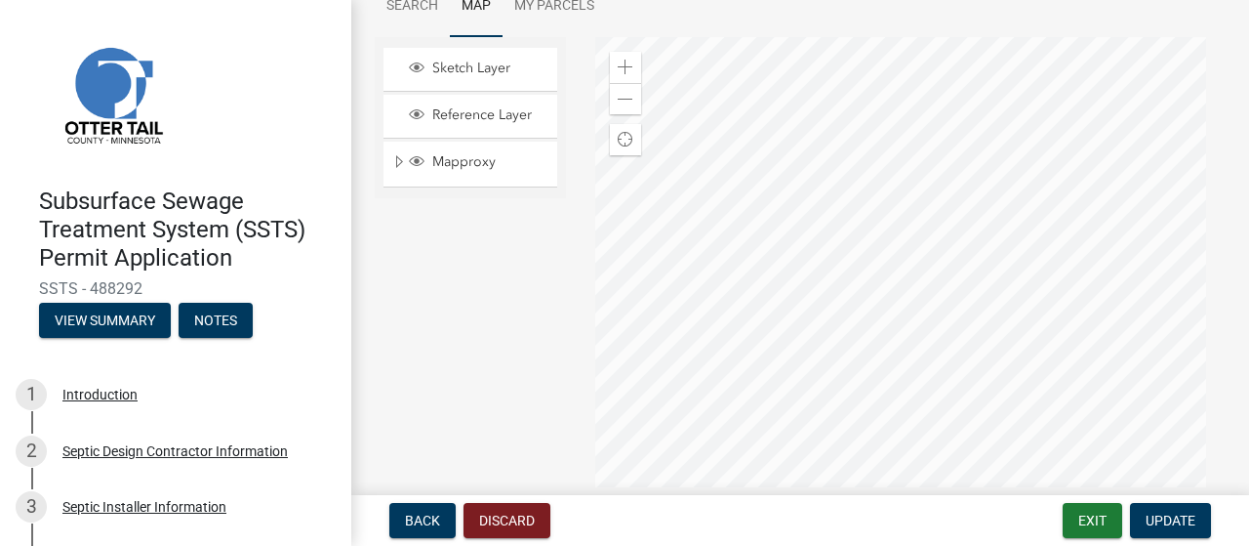
scroll to position [209, 0]
